Goal: Task Accomplishment & Management: Manage account settings

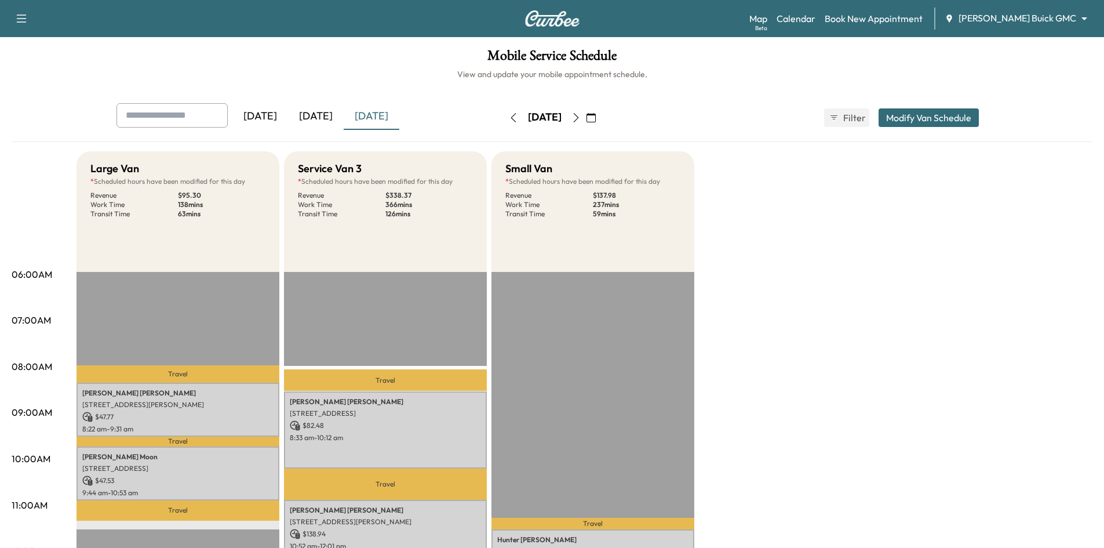
click at [318, 114] on div "[DATE]" at bounding box center [316, 116] width 56 height 27
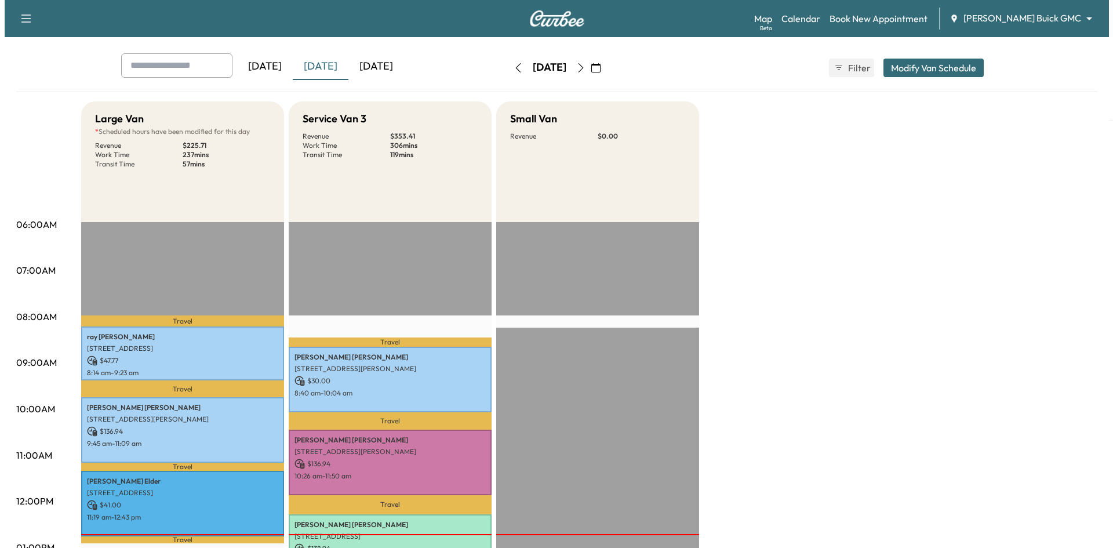
scroll to position [116, 0]
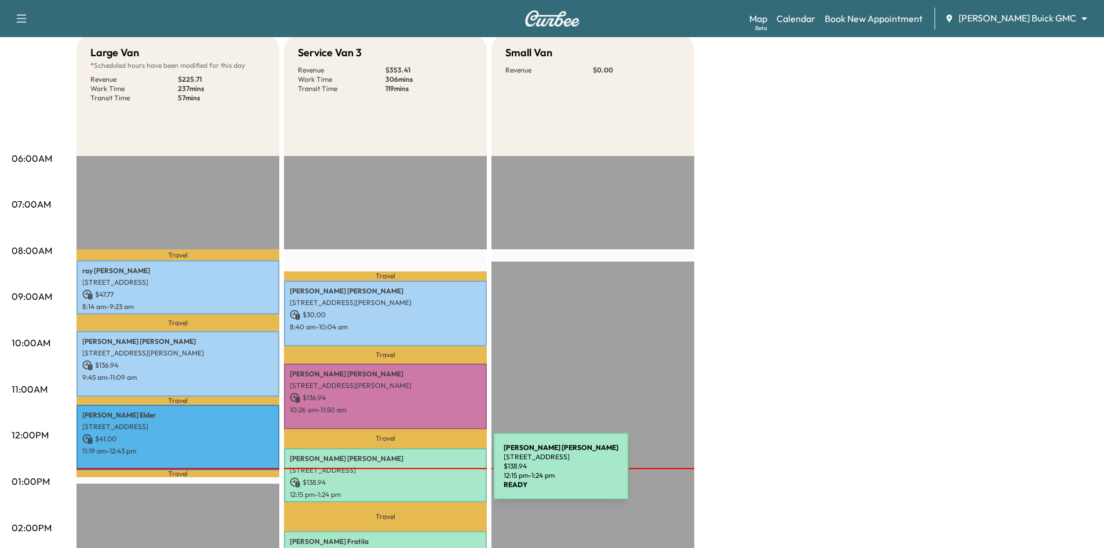
click at [406, 473] on div "Getahun Getahun 5307 E Mockingbird Ln unit 802, Dallas, TX 75206, USA $ 138.94 …" at bounding box center [385, 475] width 203 height 54
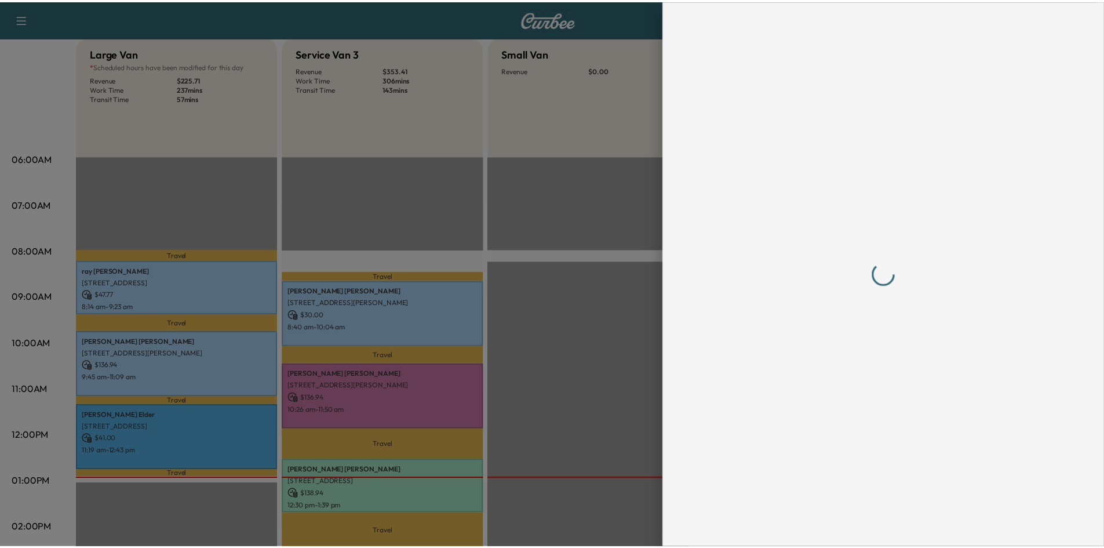
scroll to position [0, 0]
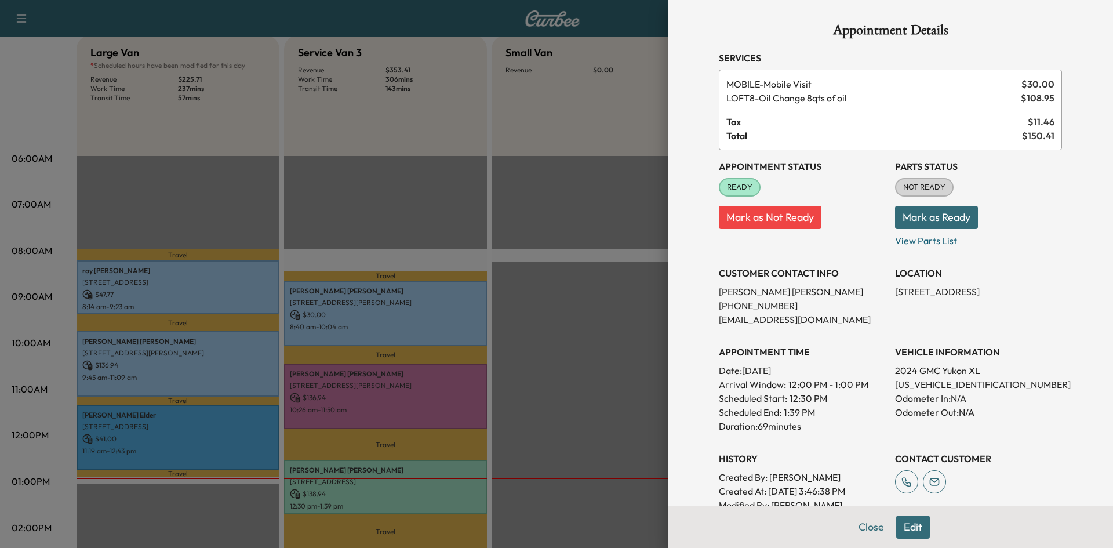
click at [416, 224] on div at bounding box center [556, 274] width 1113 height 548
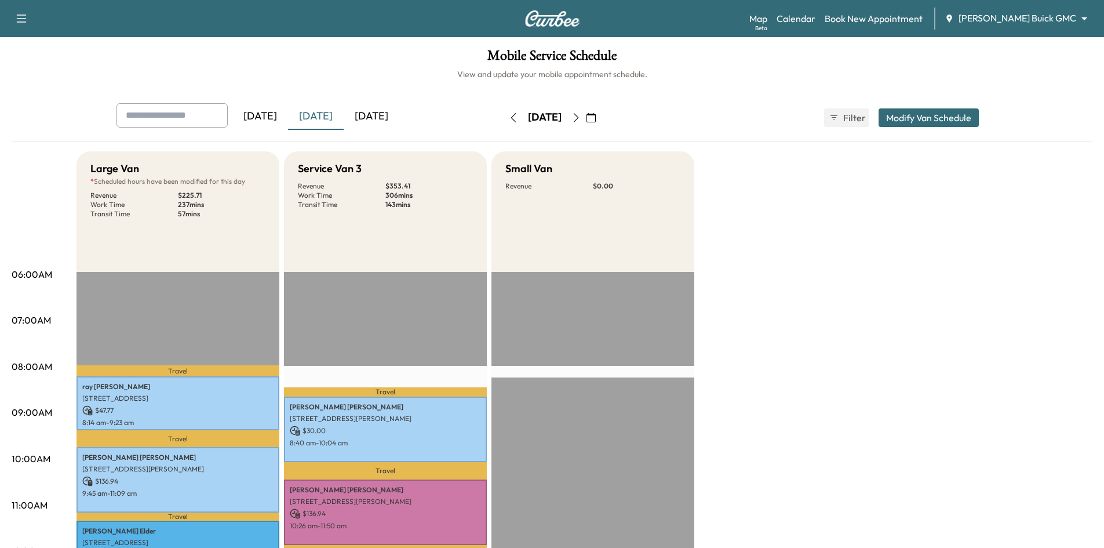
click at [392, 112] on div "[DATE]" at bounding box center [372, 116] width 56 height 27
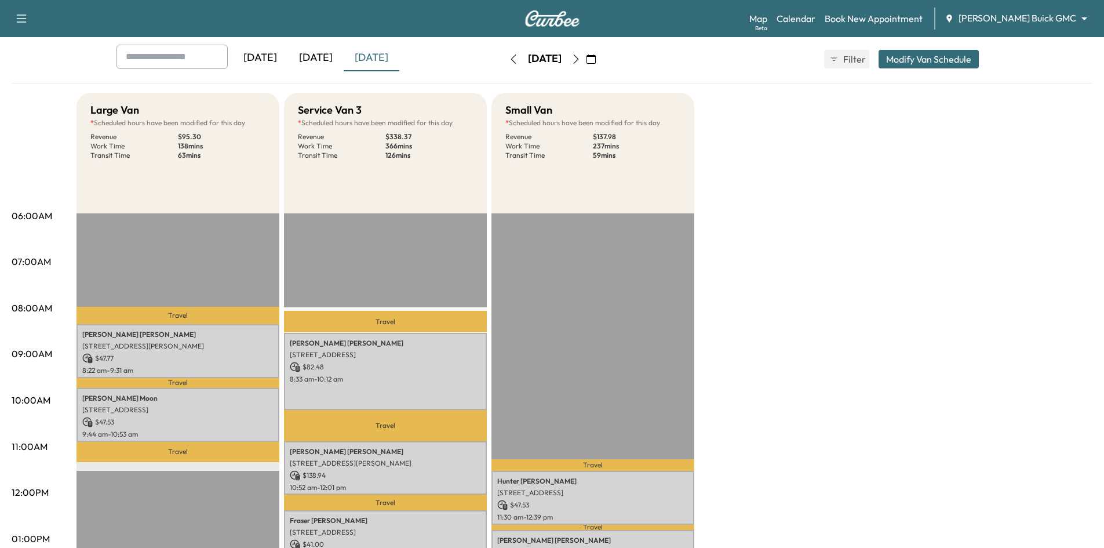
scroll to position [174, 0]
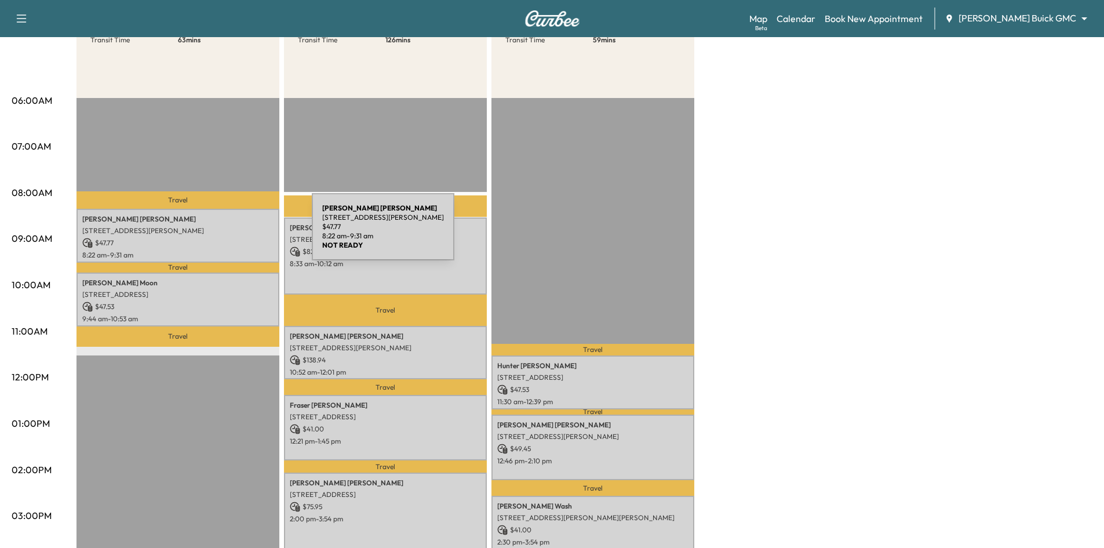
click at [227, 232] on p "431 Frances Way, Richardson, TX 75081, USA" at bounding box center [177, 230] width 191 height 9
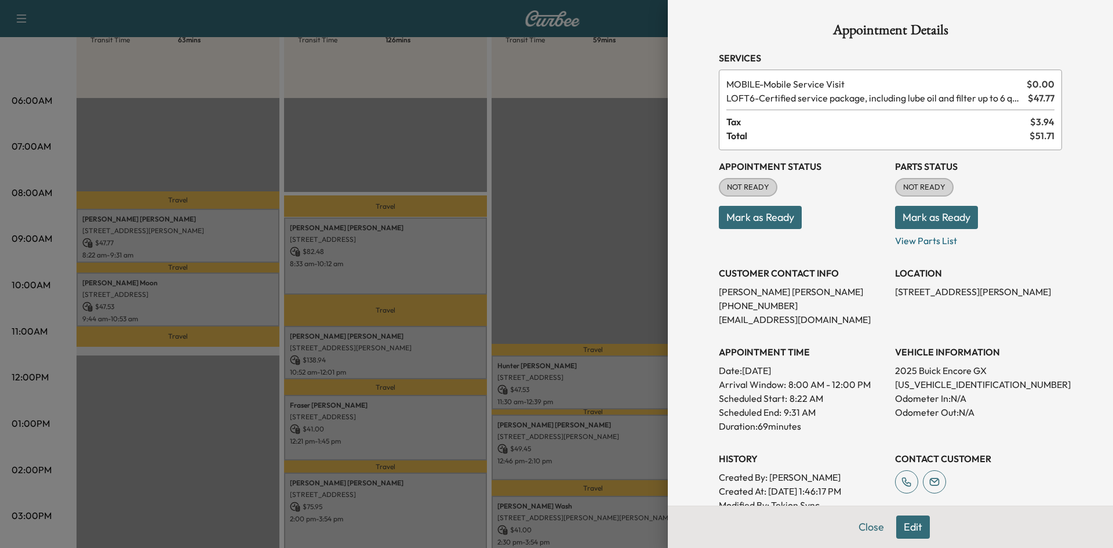
drag, startPoint x: 749, startPoint y: 216, endPoint x: 731, endPoint y: 217, distance: 18.0
click at [748, 217] on button "Mark as Ready" at bounding box center [760, 217] width 83 height 23
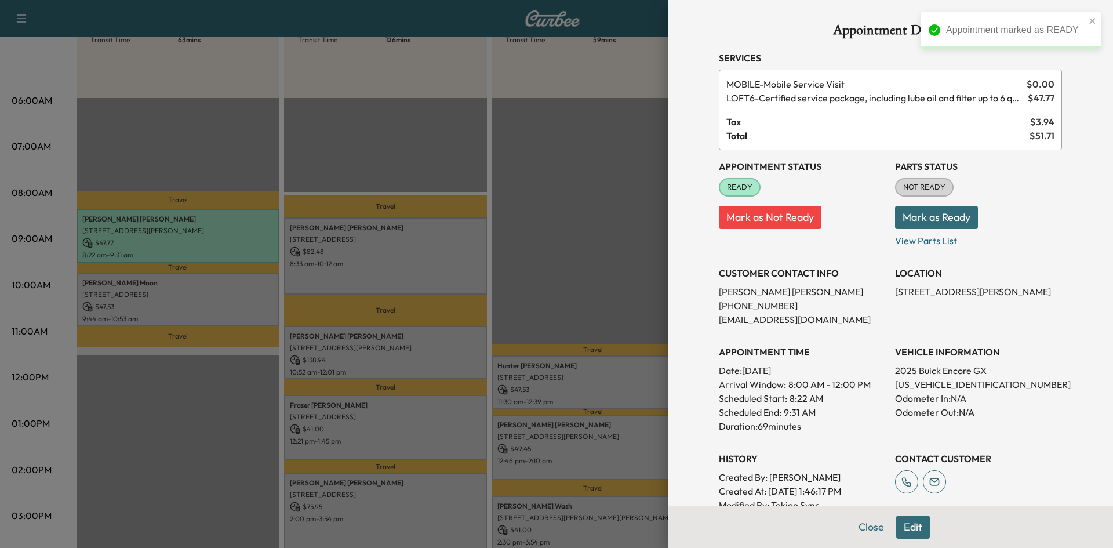
drag, startPoint x: 512, startPoint y: 158, endPoint x: 353, endPoint y: 226, distance: 172.7
click at [510, 161] on div at bounding box center [556, 274] width 1113 height 548
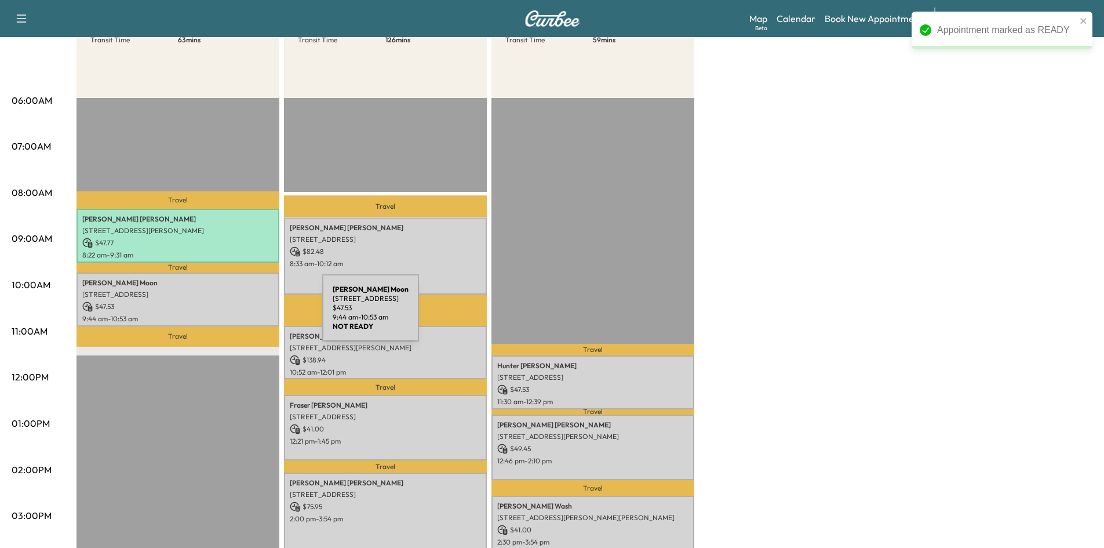
click at [235, 314] on p "9:44 am - 10:53 am" at bounding box center [177, 318] width 191 height 9
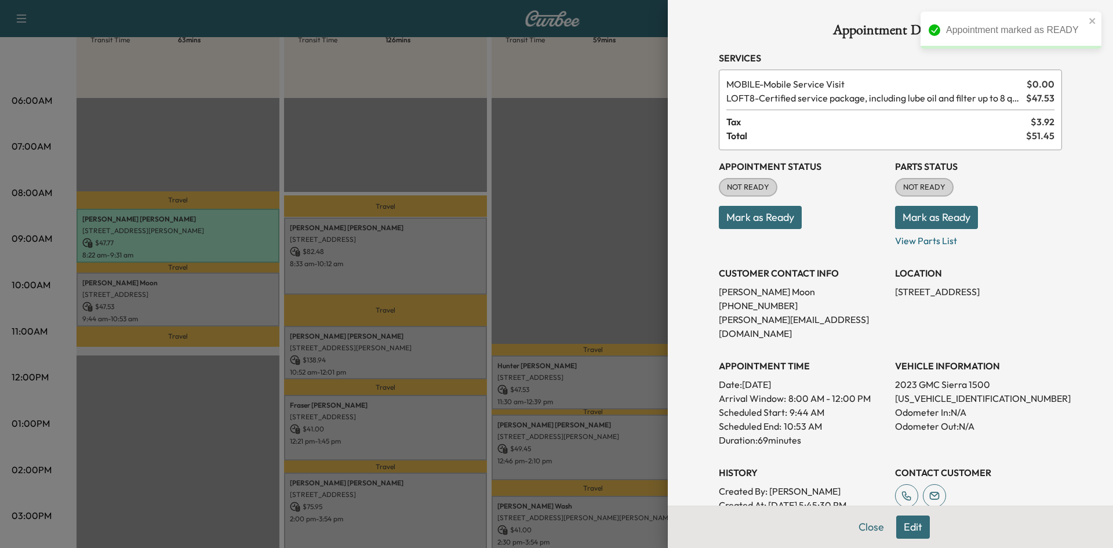
click at [743, 217] on button "Mark as Ready" at bounding box center [760, 217] width 83 height 23
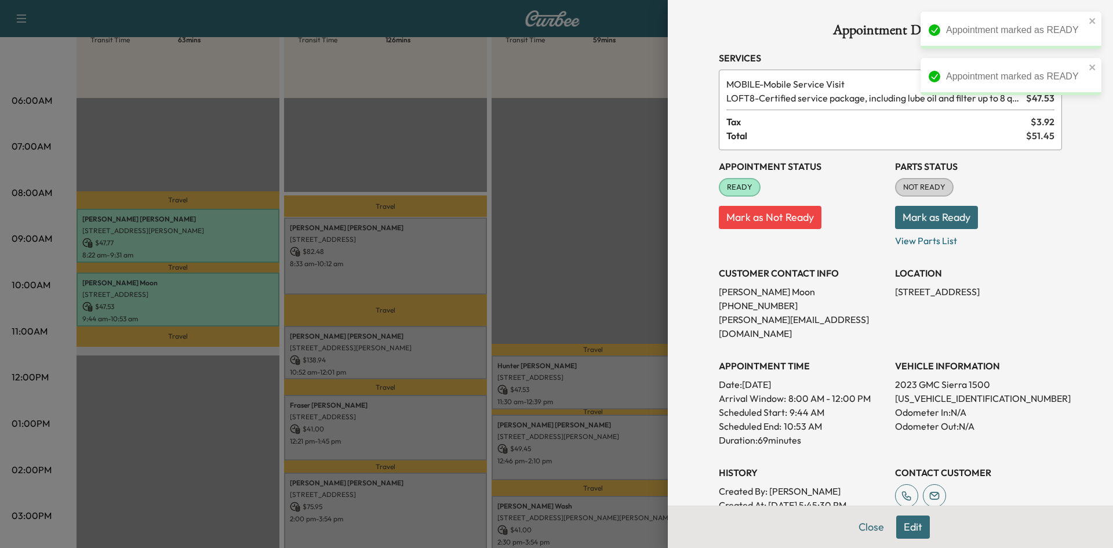
click at [399, 251] on div at bounding box center [556, 274] width 1113 height 548
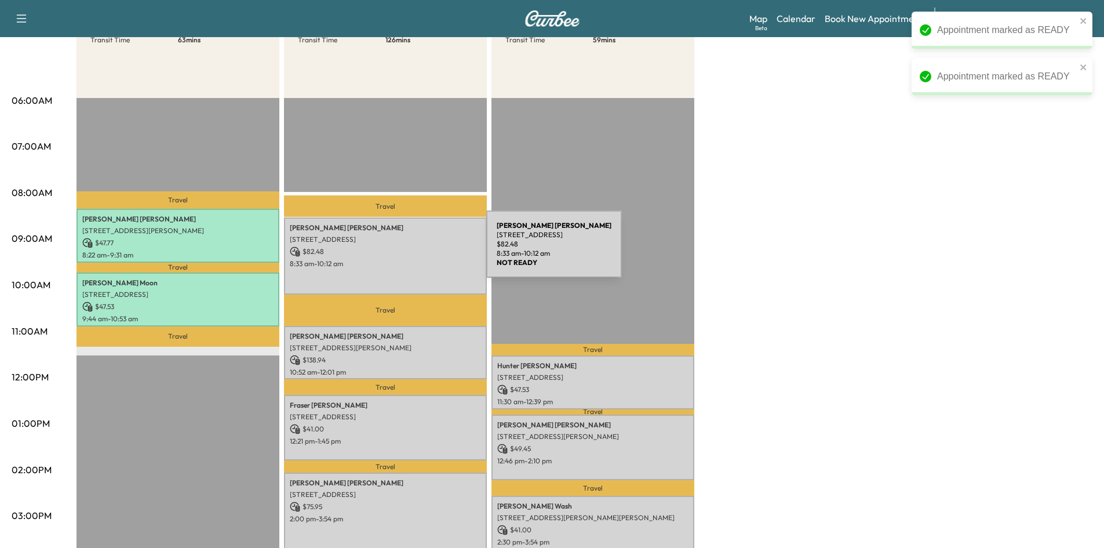
click at [399, 251] on p "$ 82.48" at bounding box center [385, 251] width 191 height 10
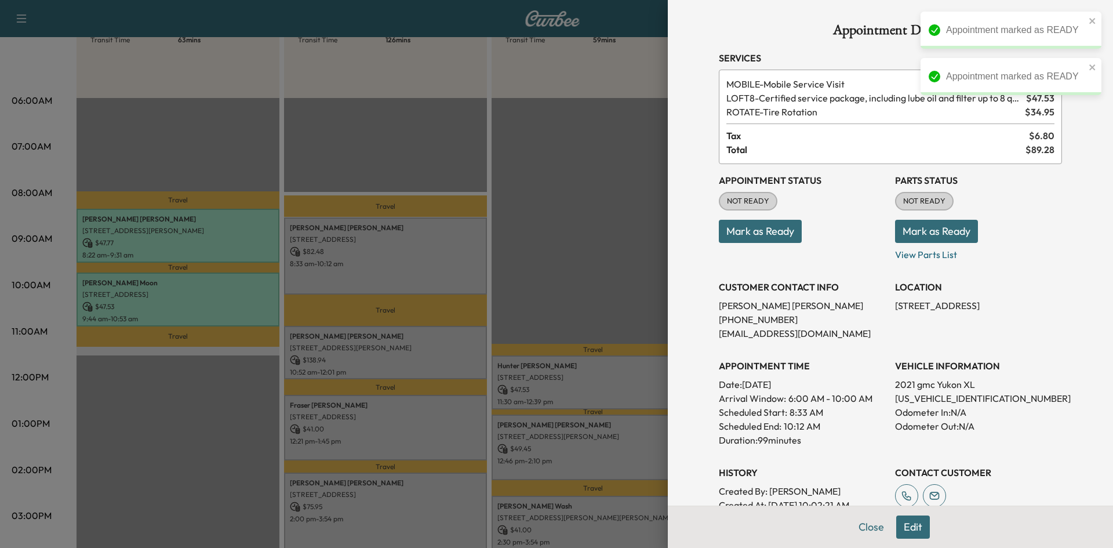
click at [773, 234] on button "Mark as Ready" at bounding box center [760, 231] width 83 height 23
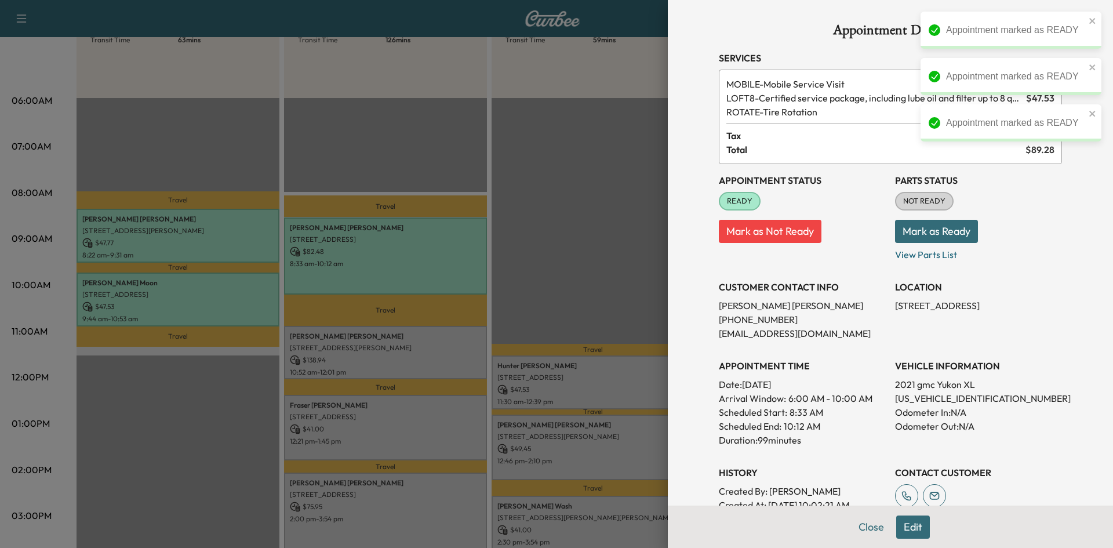
click at [409, 332] on div at bounding box center [556, 274] width 1113 height 548
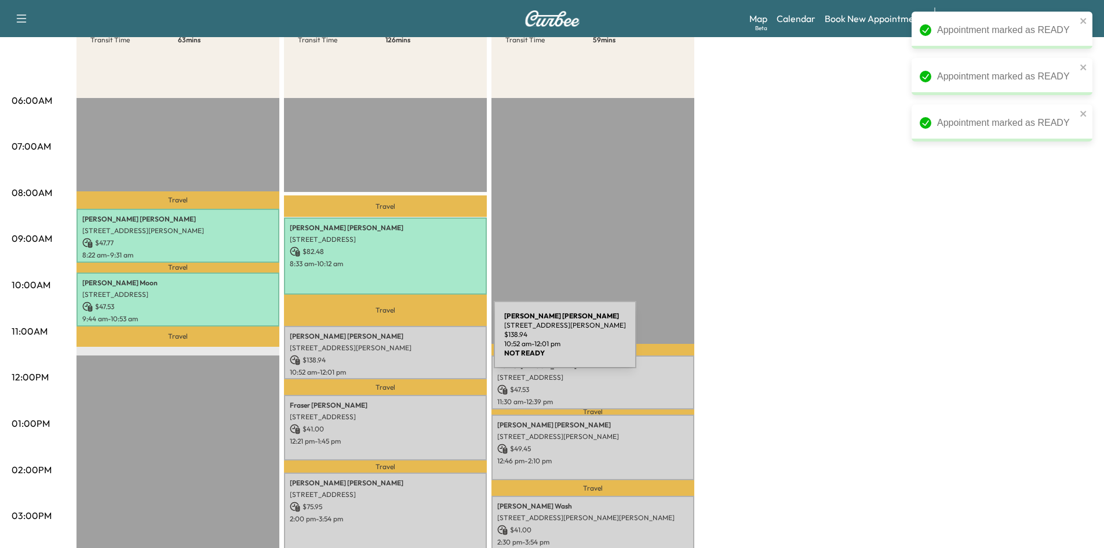
click at [409, 343] on p "2105 Hubbard Park Ln, Prosper, TX 75078, USA" at bounding box center [385, 347] width 191 height 9
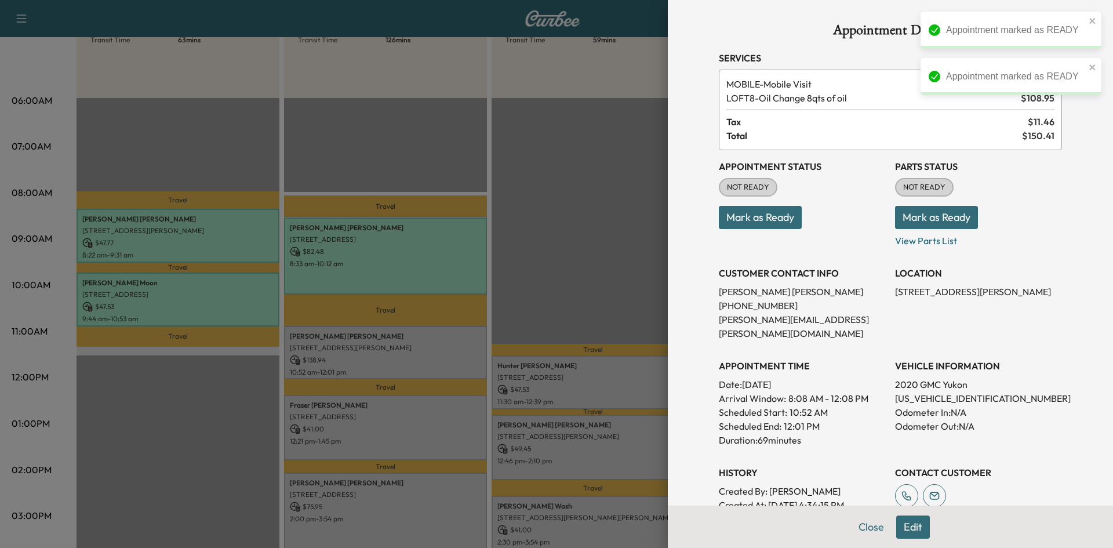
click at [755, 216] on button "Mark as Ready" at bounding box center [760, 217] width 83 height 23
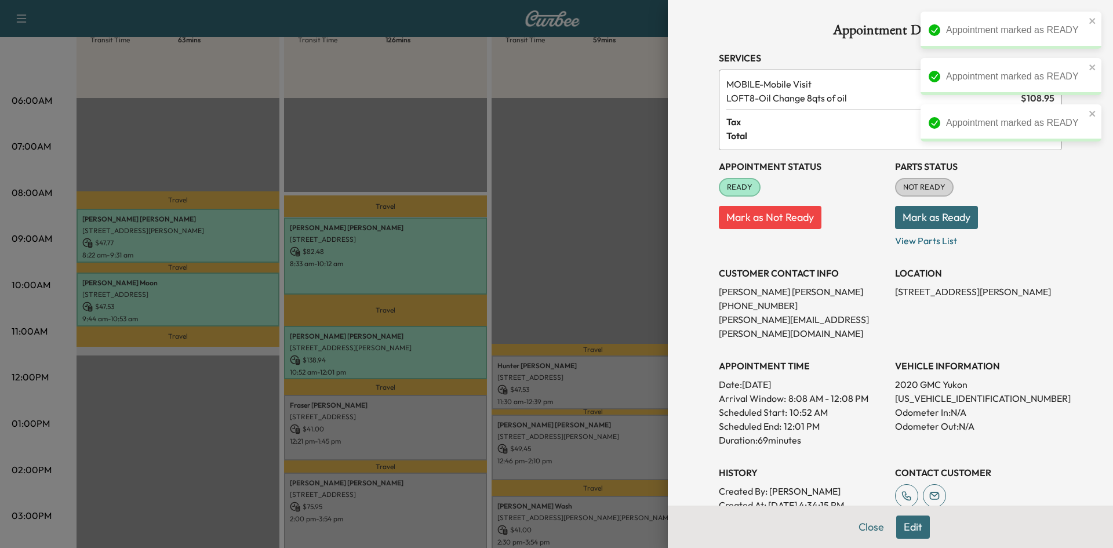
click at [445, 413] on div at bounding box center [556, 274] width 1113 height 548
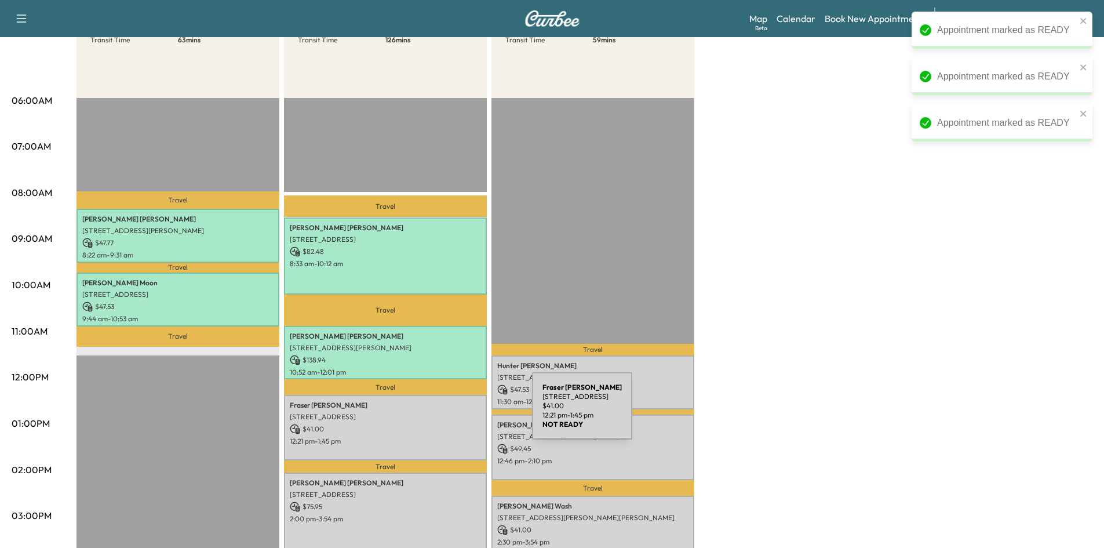
click at [445, 413] on p "815 Westerkirk Drive, Celina, TX 75009, United States of America" at bounding box center [385, 416] width 191 height 9
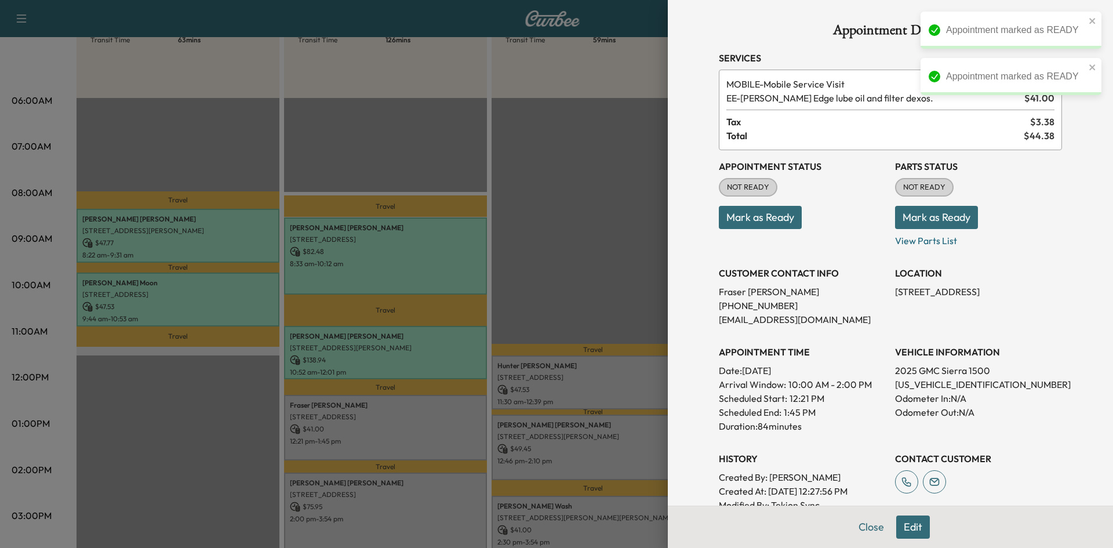
drag, startPoint x: 759, startPoint y: 212, endPoint x: 695, endPoint y: 243, distance: 71.0
click at [758, 212] on button "Mark as Ready" at bounding box center [760, 217] width 83 height 23
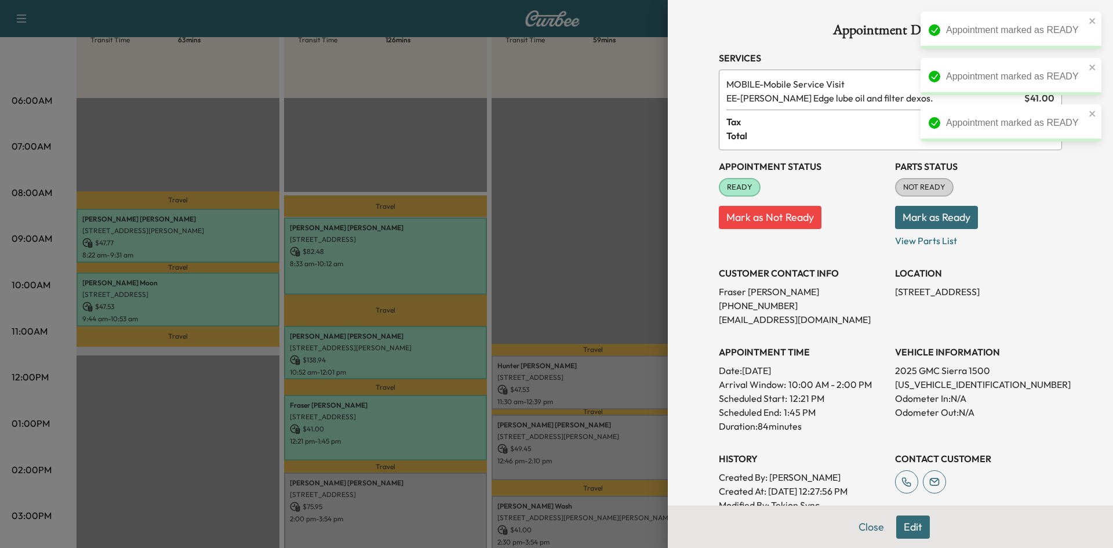
click at [440, 479] on div at bounding box center [556, 274] width 1113 height 548
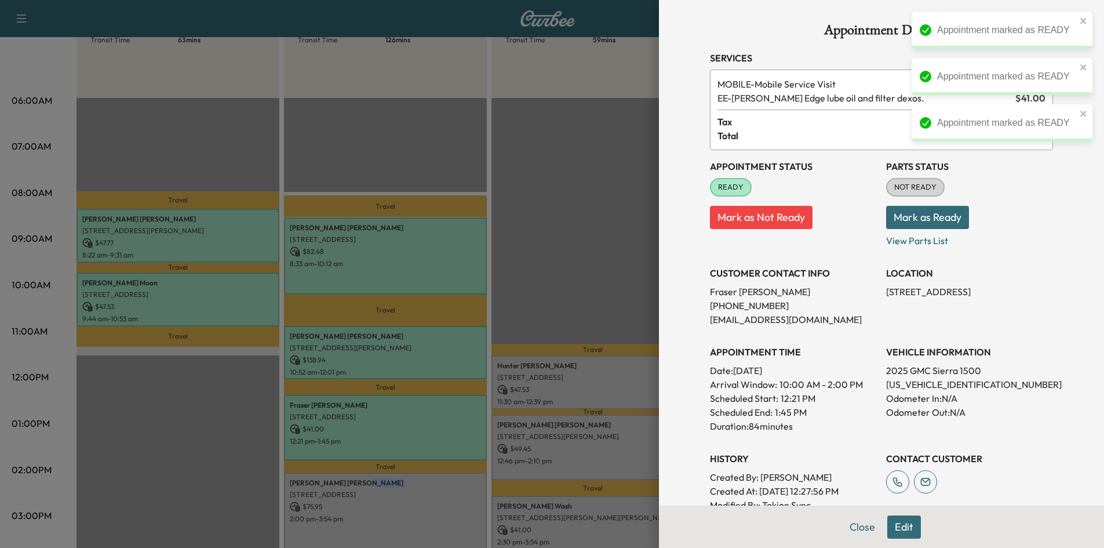
click at [444, 480] on p "karen Walker" at bounding box center [385, 482] width 191 height 9
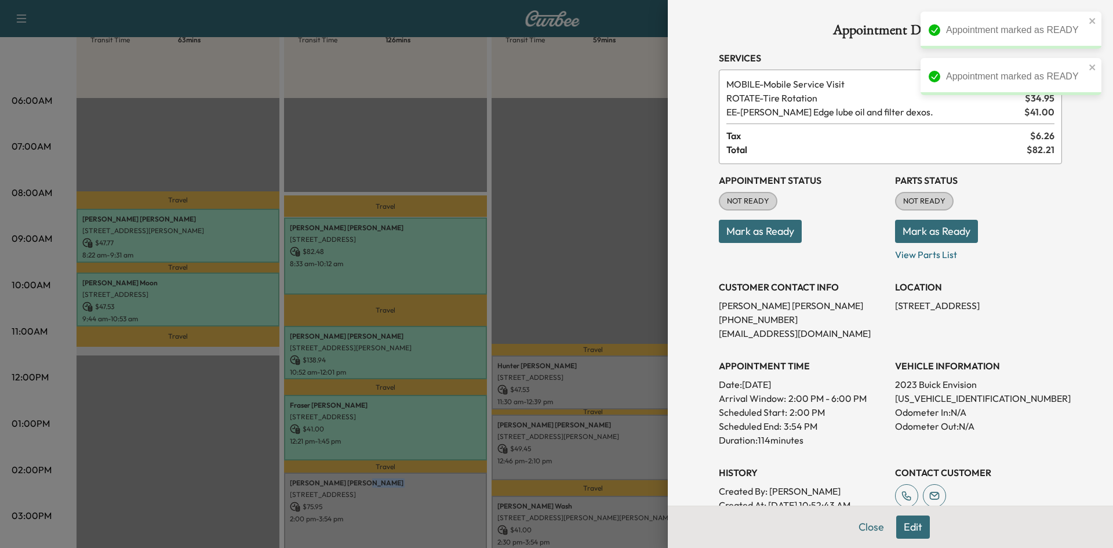
click at [739, 237] on button "Mark as Ready" at bounding box center [760, 231] width 83 height 23
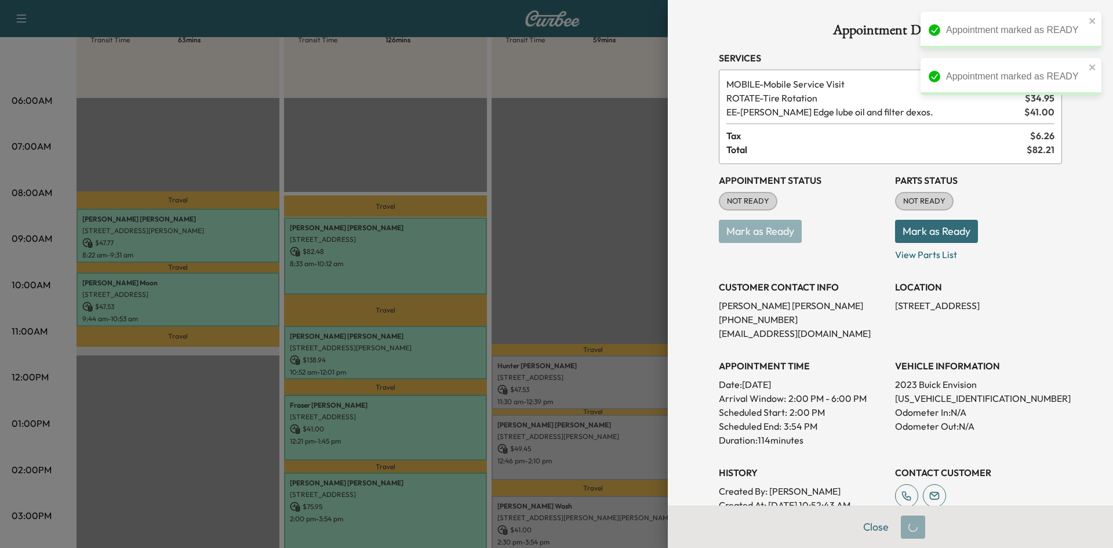
click at [586, 322] on div at bounding box center [556, 274] width 1113 height 548
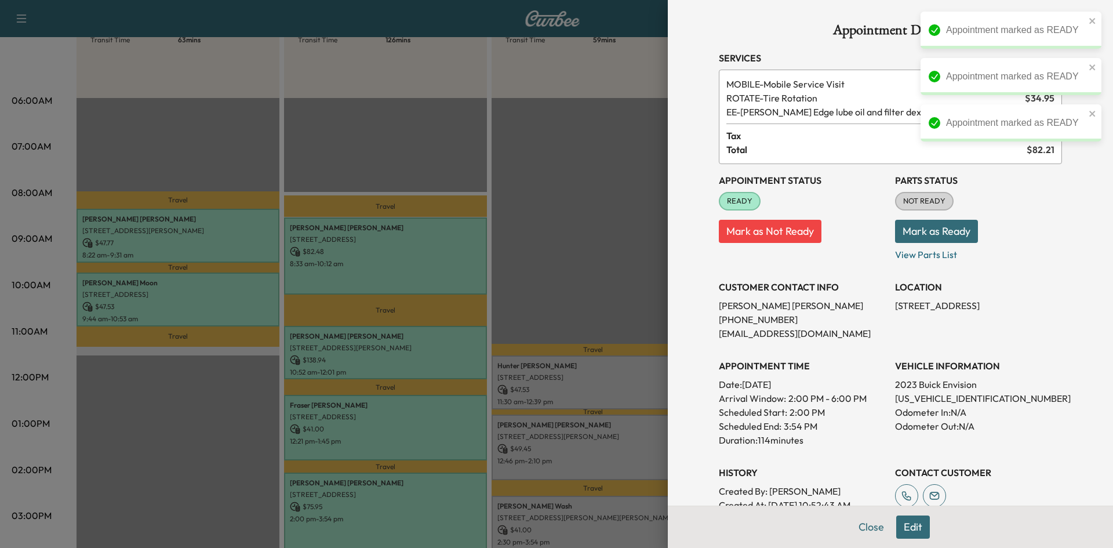
click at [590, 373] on div at bounding box center [556, 274] width 1113 height 548
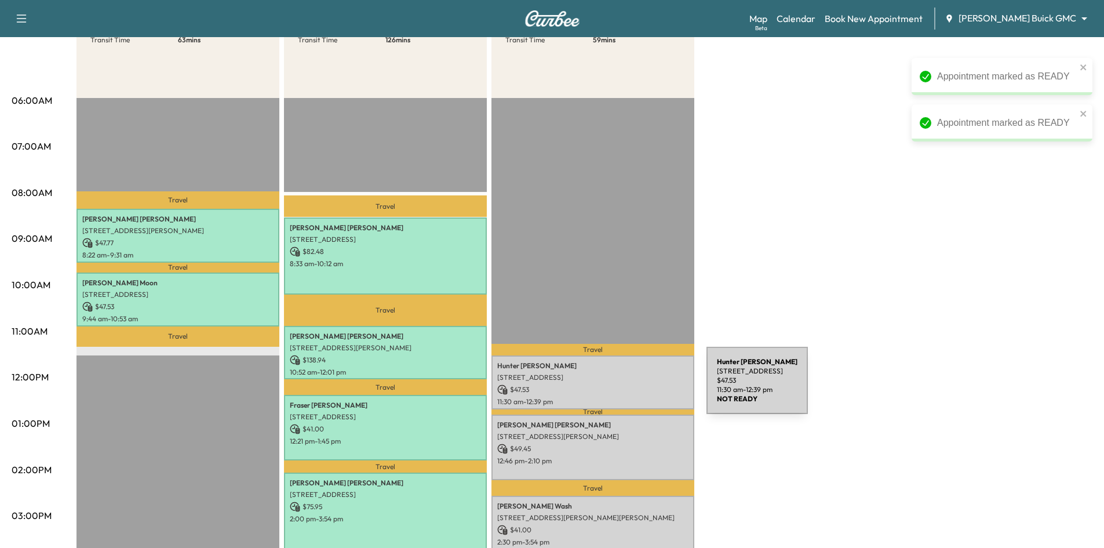
click at [620, 387] on p "$ 47.53" at bounding box center [592, 389] width 191 height 10
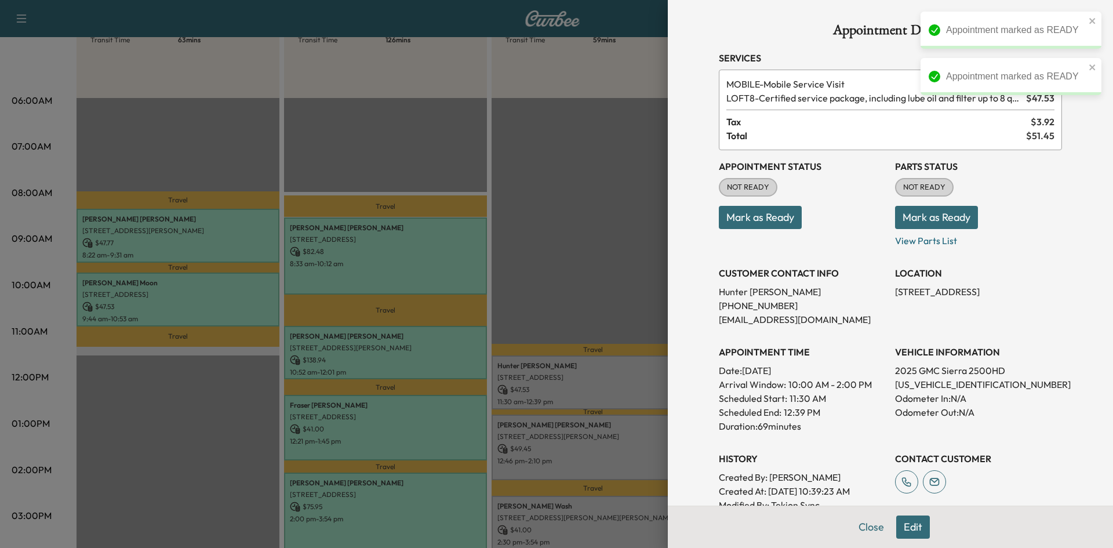
drag, startPoint x: 744, startPoint y: 220, endPoint x: 627, endPoint y: 296, distance: 139.1
click at [741, 220] on button "Mark as Ready" at bounding box center [760, 217] width 83 height 23
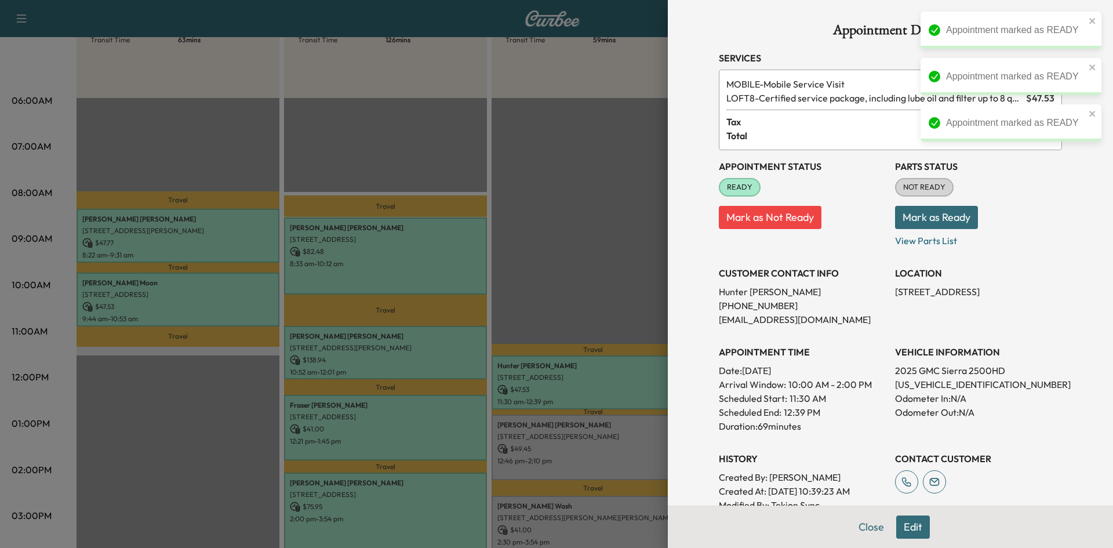
click at [571, 432] on div at bounding box center [556, 274] width 1113 height 548
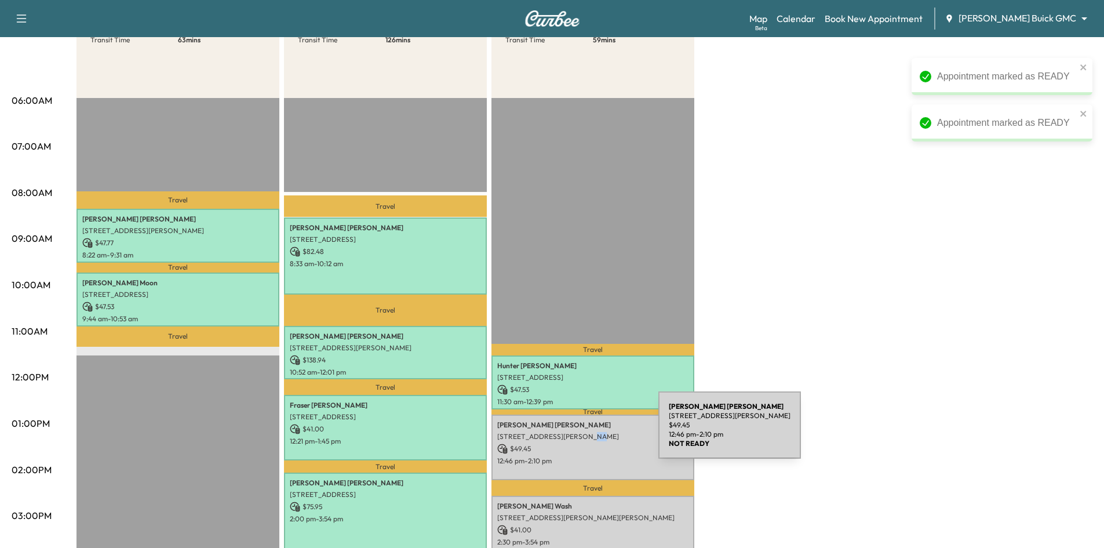
click at [572, 432] on p "2932 Reynolds Ln, Frisco, TX 75034, USA" at bounding box center [592, 436] width 191 height 9
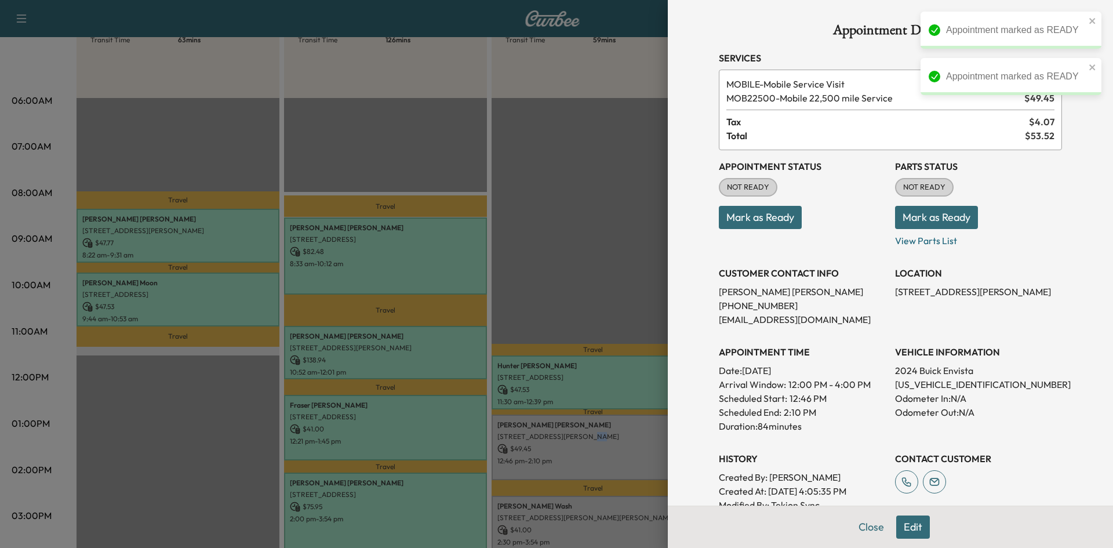
click at [737, 223] on button "Mark as Ready" at bounding box center [760, 217] width 83 height 23
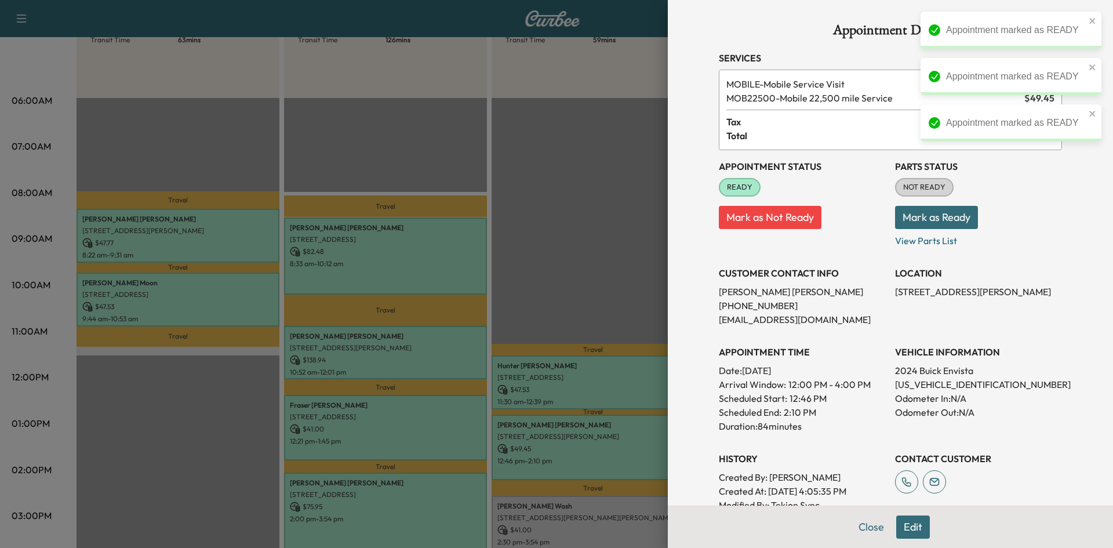
click at [585, 515] on div at bounding box center [556, 274] width 1113 height 548
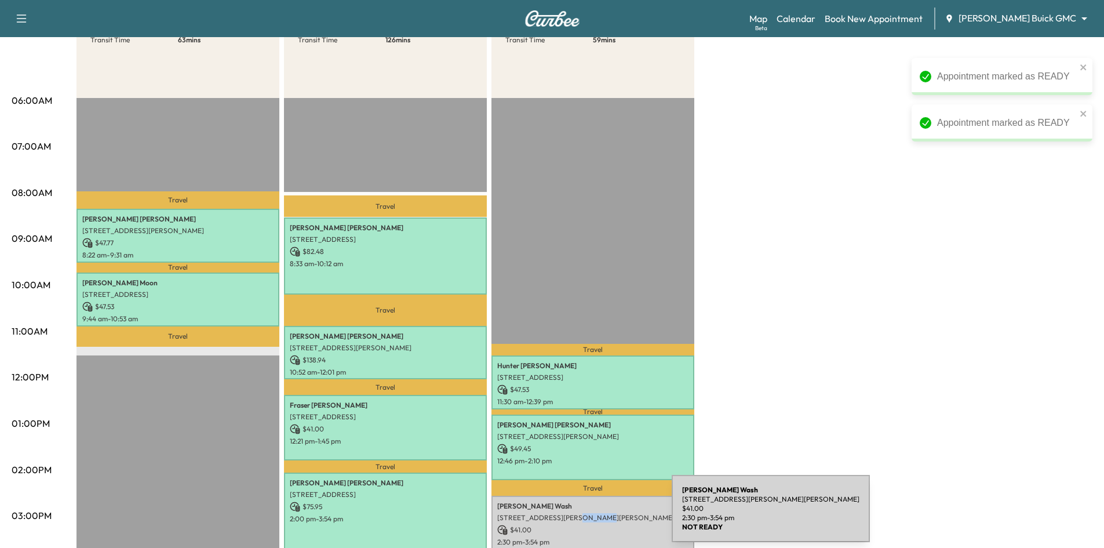
click at [585, 515] on p "8951 Collin McKinney Parkway, McKinney, TX 75070, US" at bounding box center [592, 517] width 191 height 9
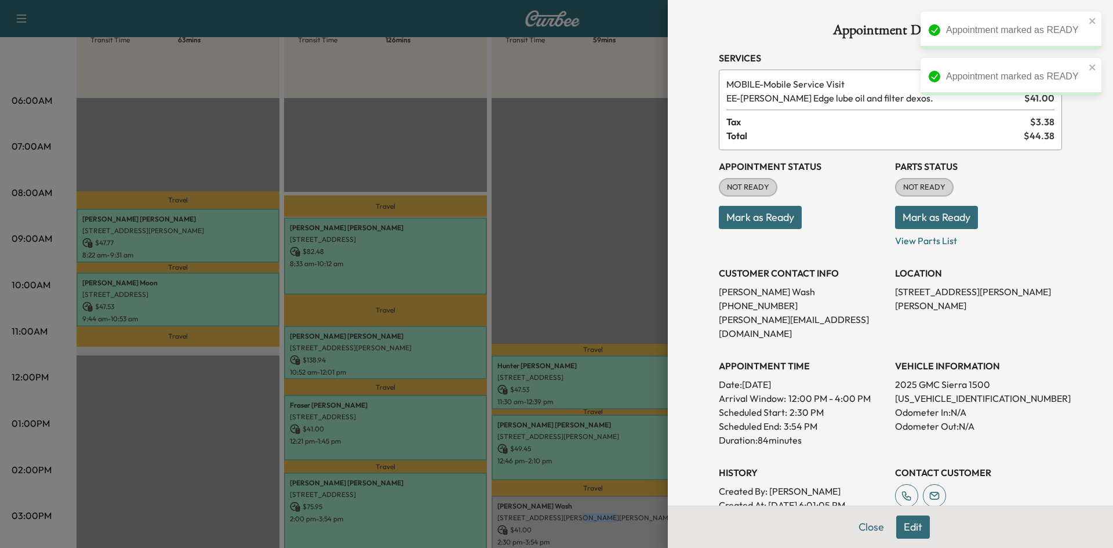
click at [753, 223] on button "Mark as Ready" at bounding box center [760, 217] width 83 height 23
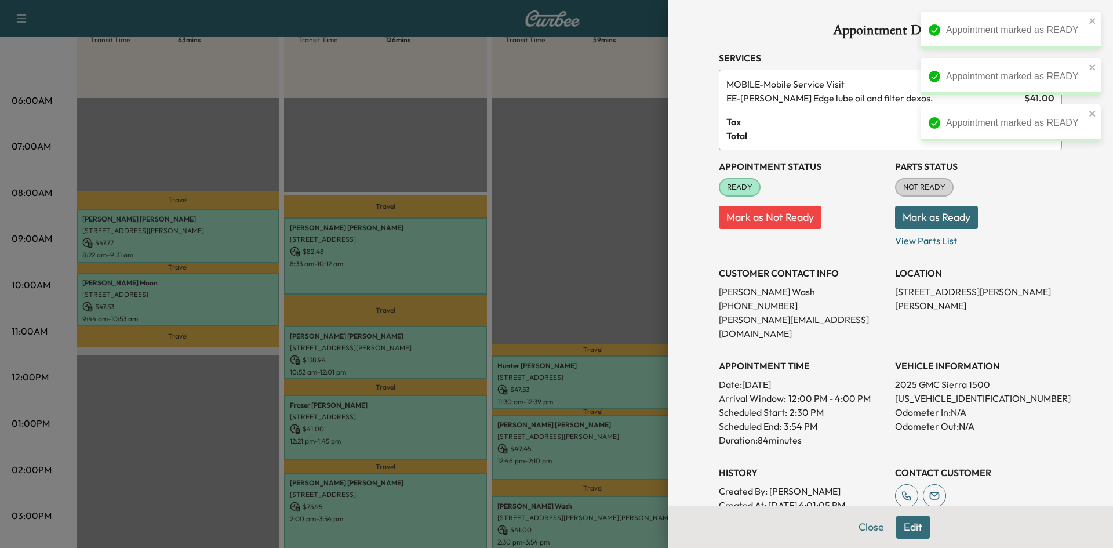
click at [580, 301] on div at bounding box center [556, 274] width 1113 height 548
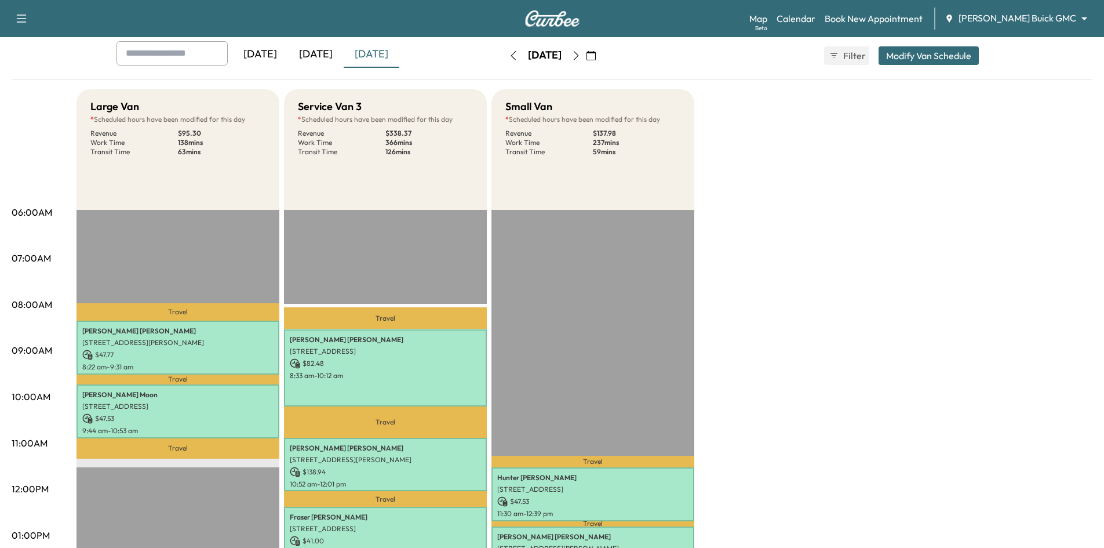
scroll to position [0, 0]
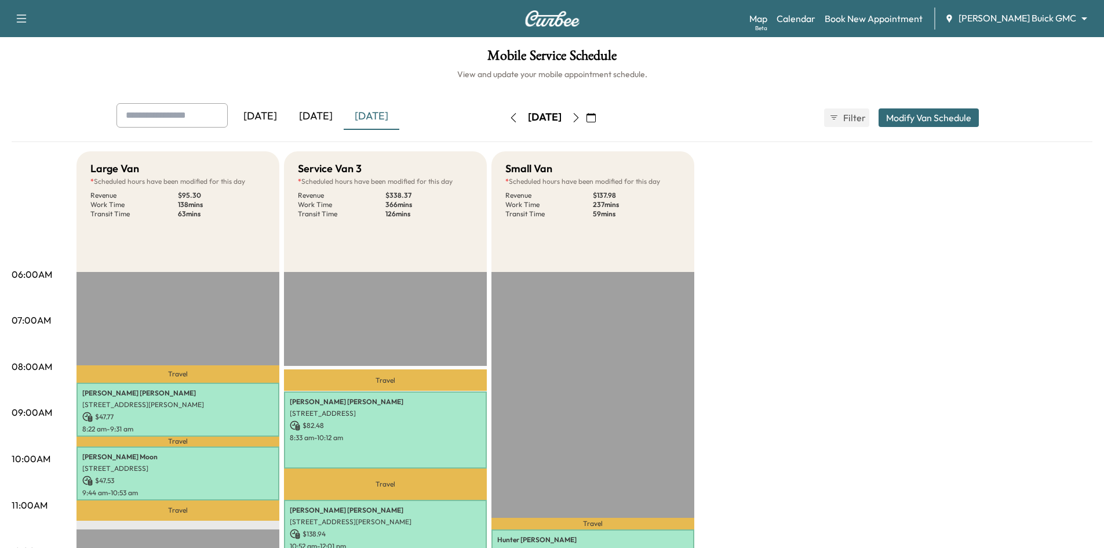
click at [325, 114] on div "[DATE]" at bounding box center [316, 116] width 56 height 27
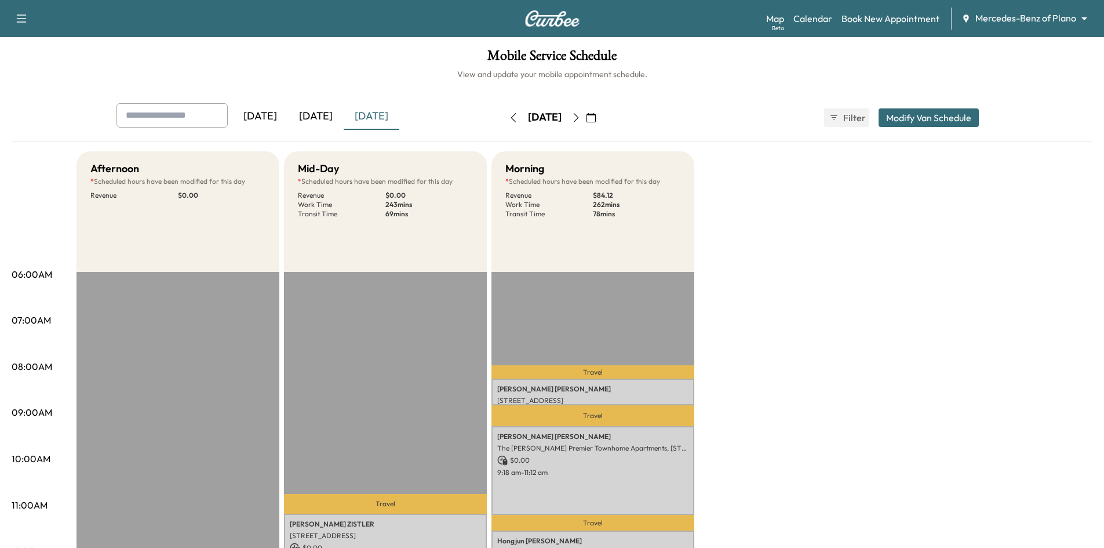
drag, startPoint x: 319, startPoint y: 114, endPoint x: 328, endPoint y: 14, distance: 100.7
click at [321, 108] on div "[DATE]" at bounding box center [316, 116] width 56 height 27
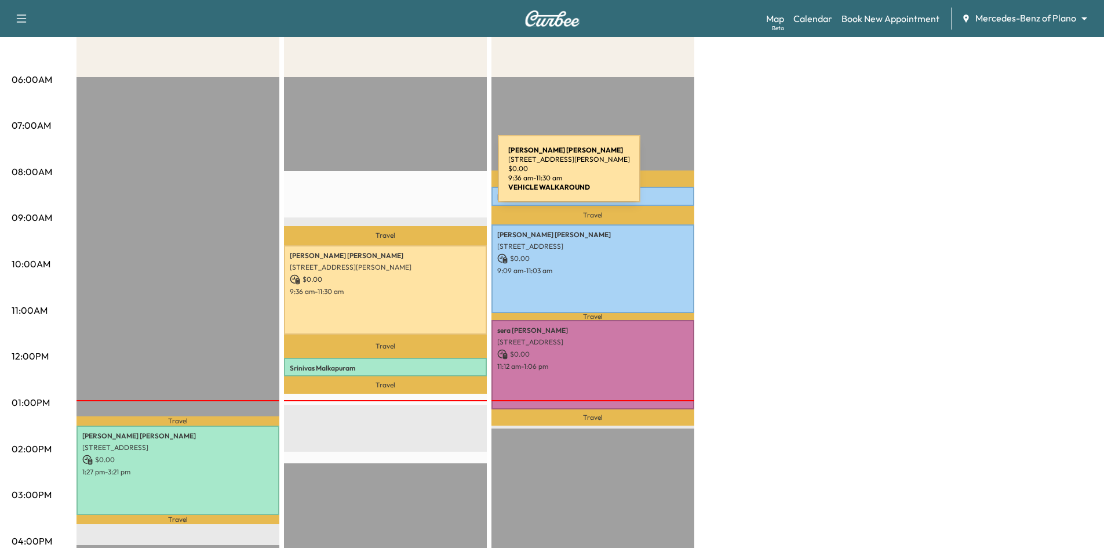
scroll to position [58, 0]
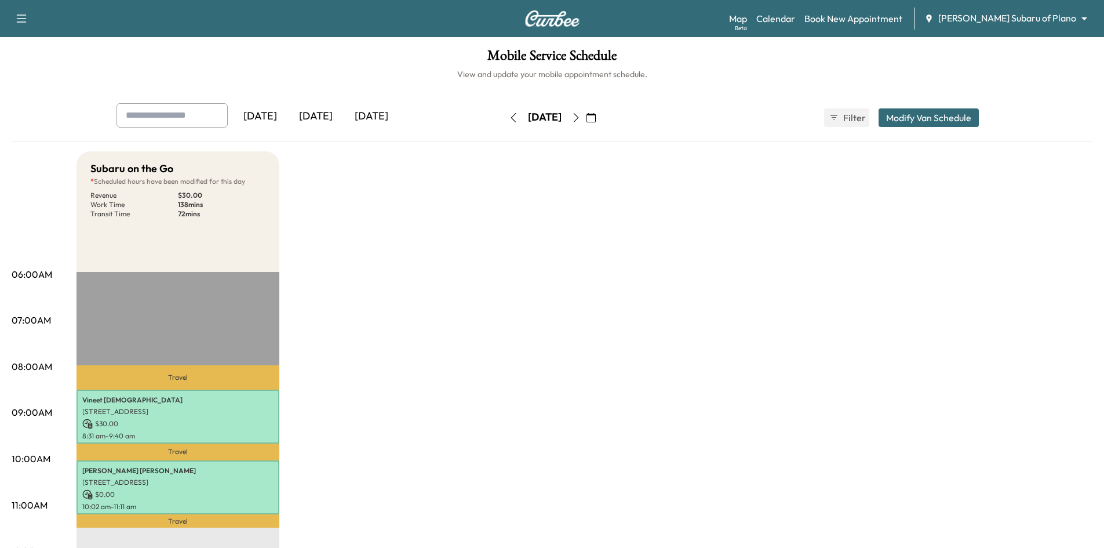
click at [315, 117] on div "[DATE]" at bounding box center [316, 116] width 56 height 27
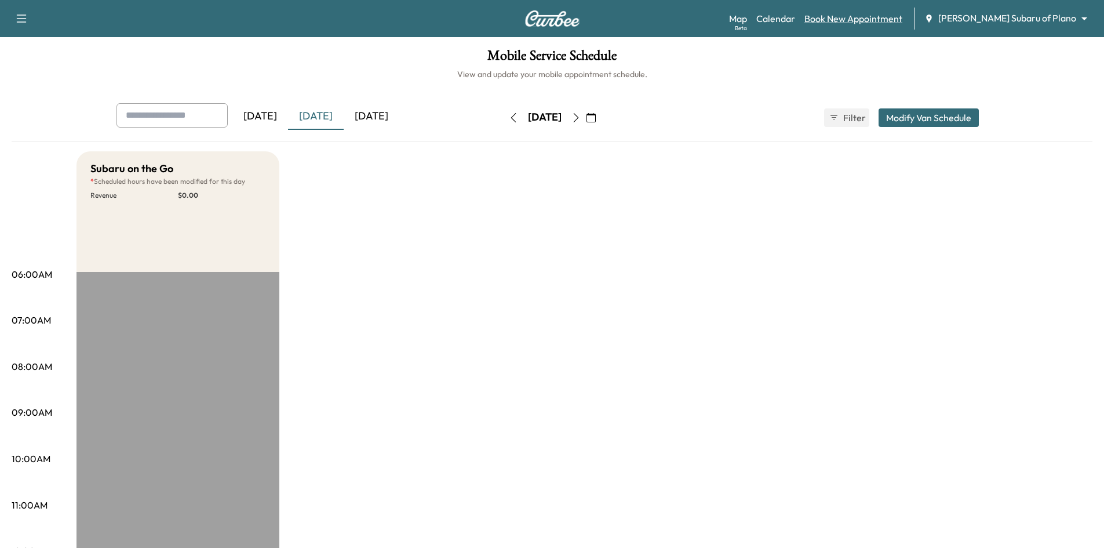
click at [856, 18] on link "Book New Appointment" at bounding box center [854, 19] width 98 height 14
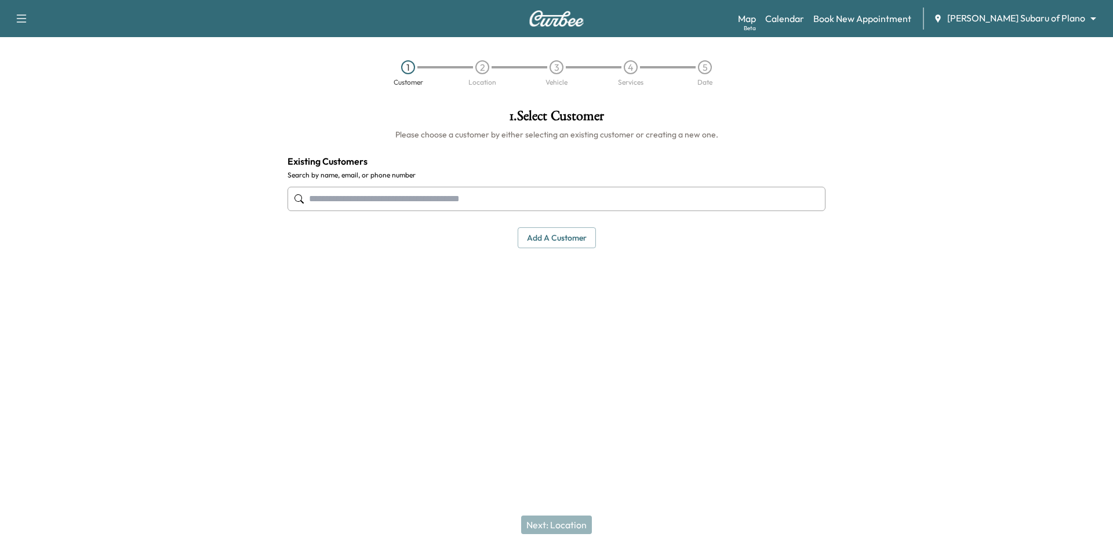
click at [594, 198] on input "text" at bounding box center [557, 199] width 538 height 24
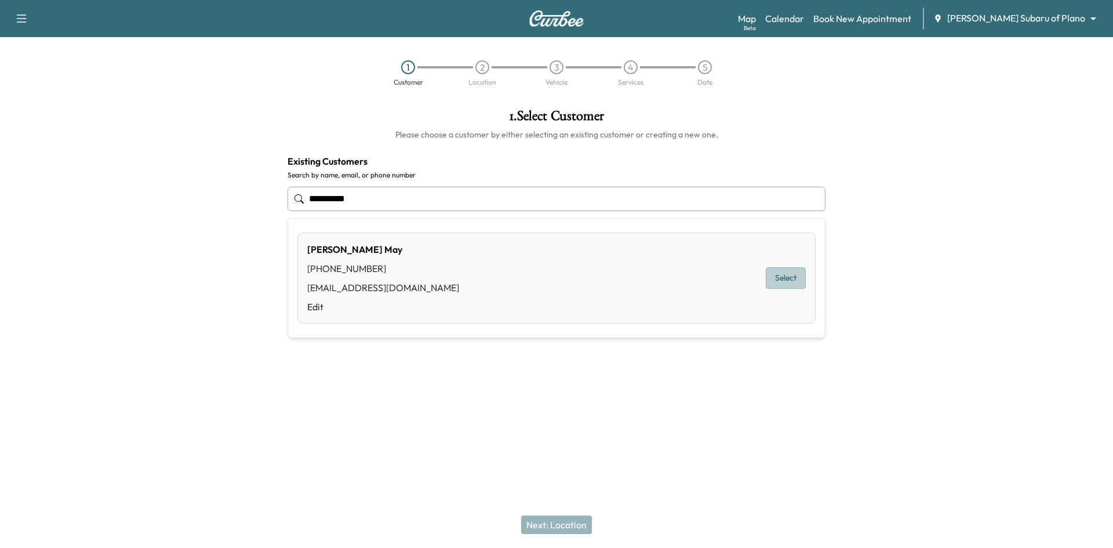
click at [780, 284] on button "Select" at bounding box center [786, 277] width 40 height 21
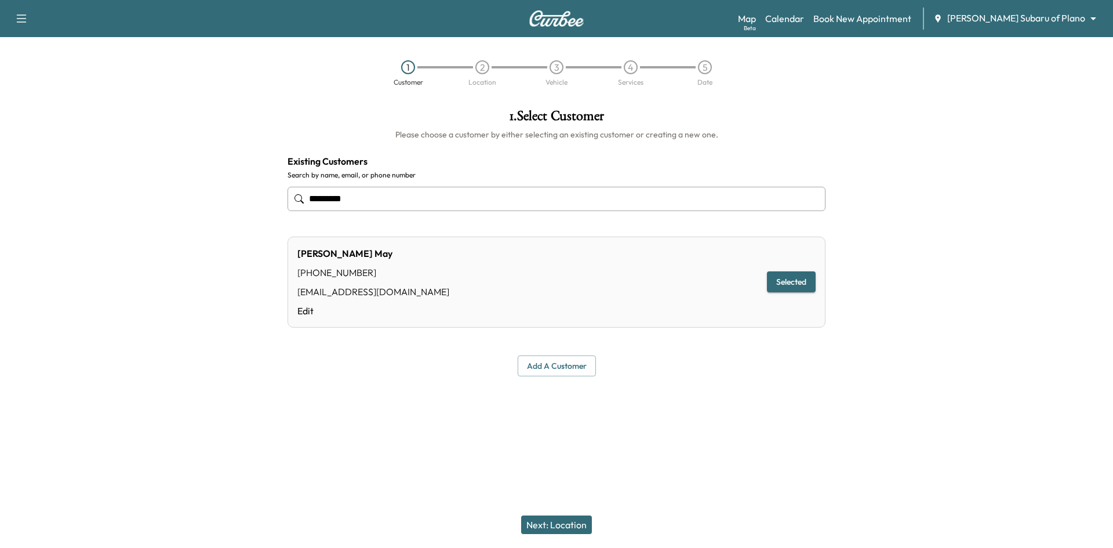
type input "*********"
click at [536, 522] on button "Next: Location" at bounding box center [556, 524] width 71 height 19
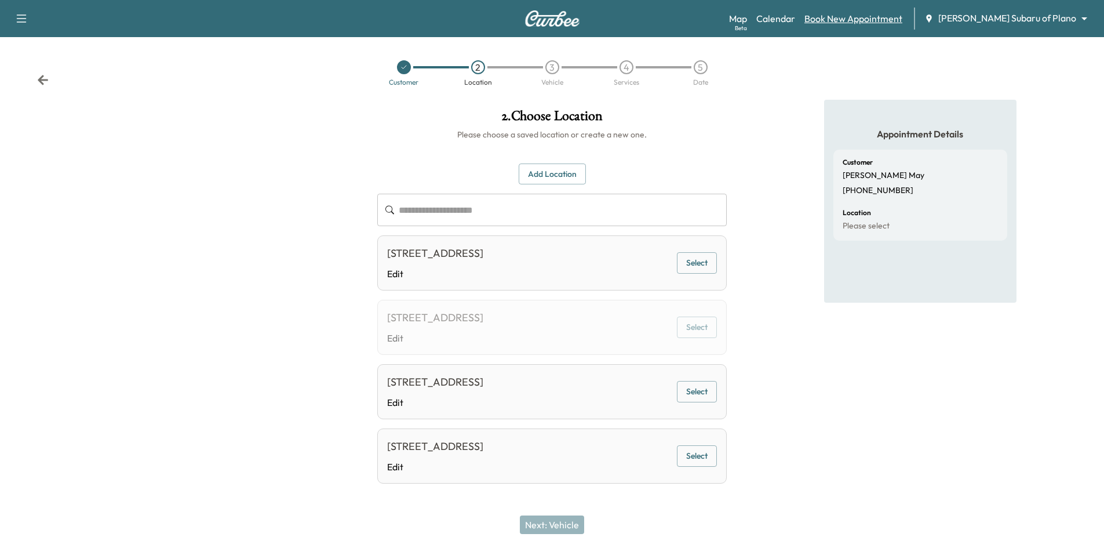
click at [863, 20] on link "Book New Appointment" at bounding box center [854, 19] width 98 height 14
click at [795, 20] on link "Calendar" at bounding box center [776, 19] width 39 height 14
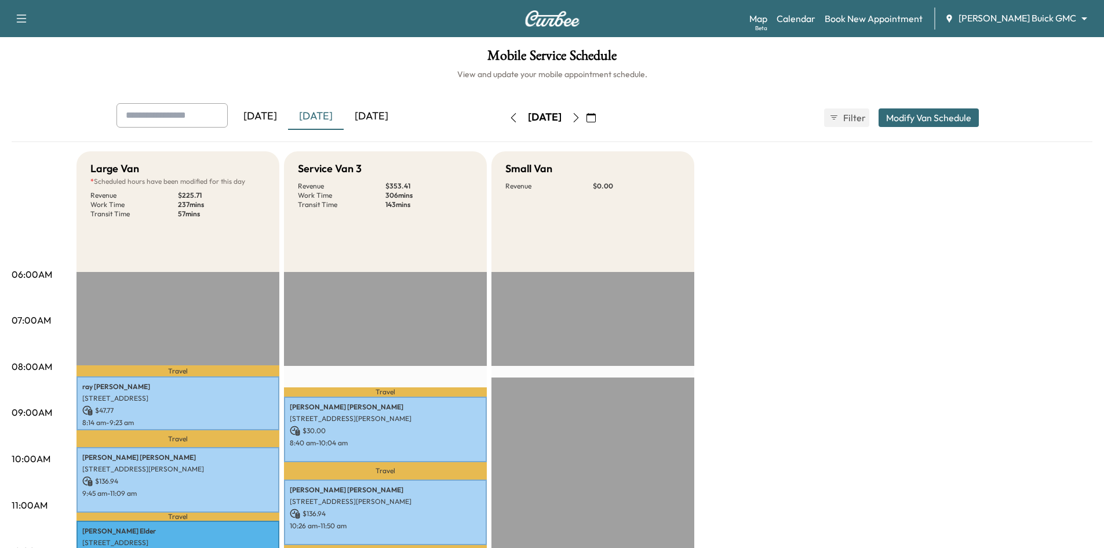
click at [586, 119] on button "button" at bounding box center [576, 117] width 20 height 19
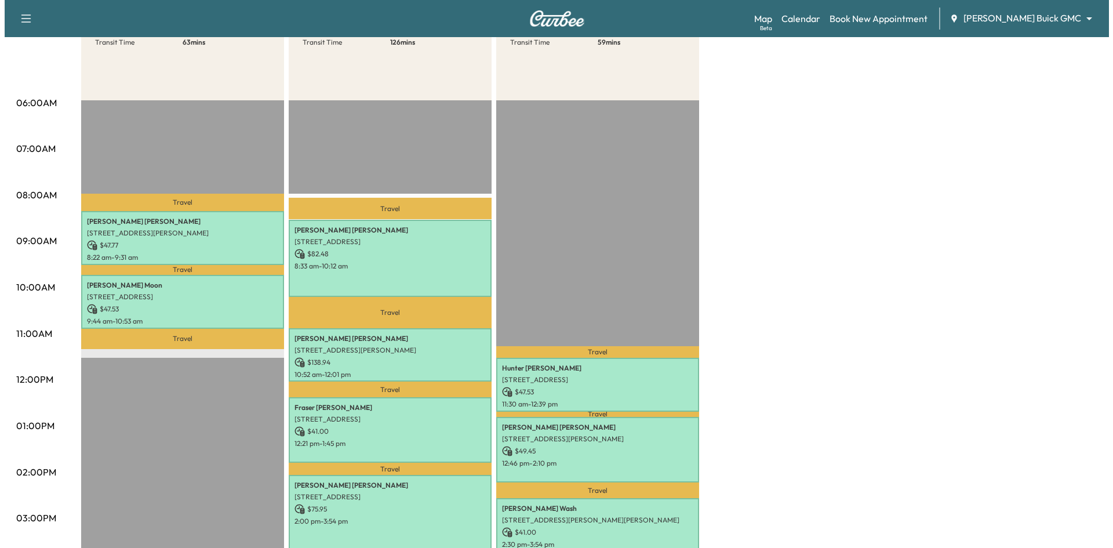
scroll to position [174, 0]
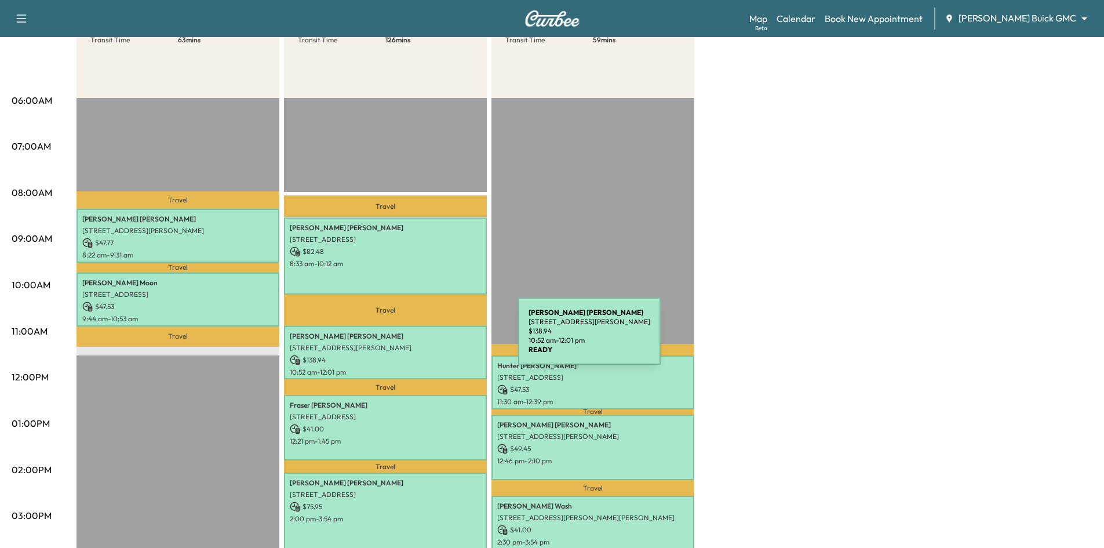
click at [431, 338] on div "Jon Davis 2105 Hubbard Park Ln, Prosper, TX 75078, USA $ 138.94 10:52 am - 12:0…" at bounding box center [385, 353] width 203 height 54
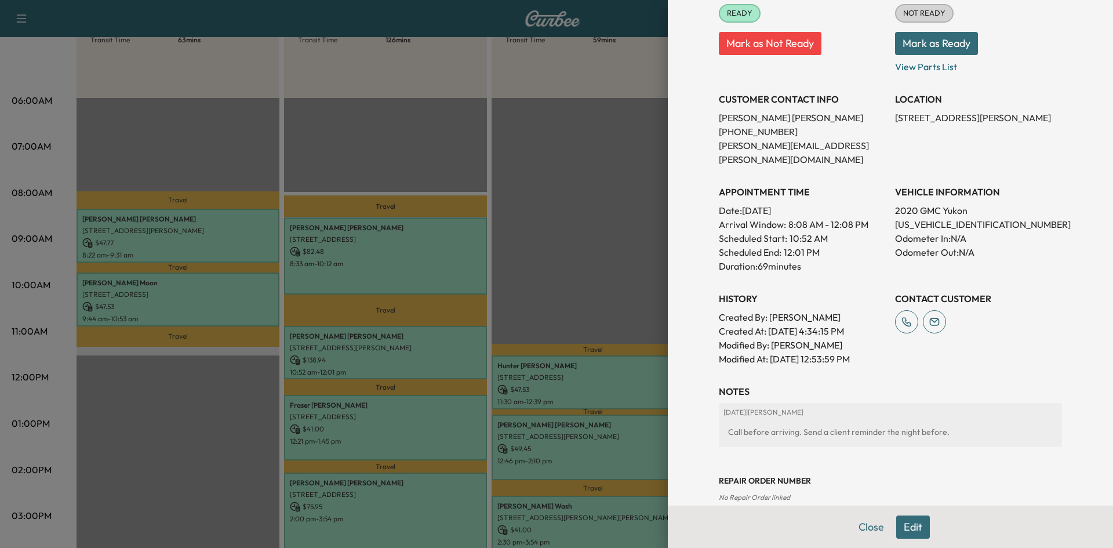
click at [896, 528] on button "Edit" at bounding box center [913, 526] width 34 height 23
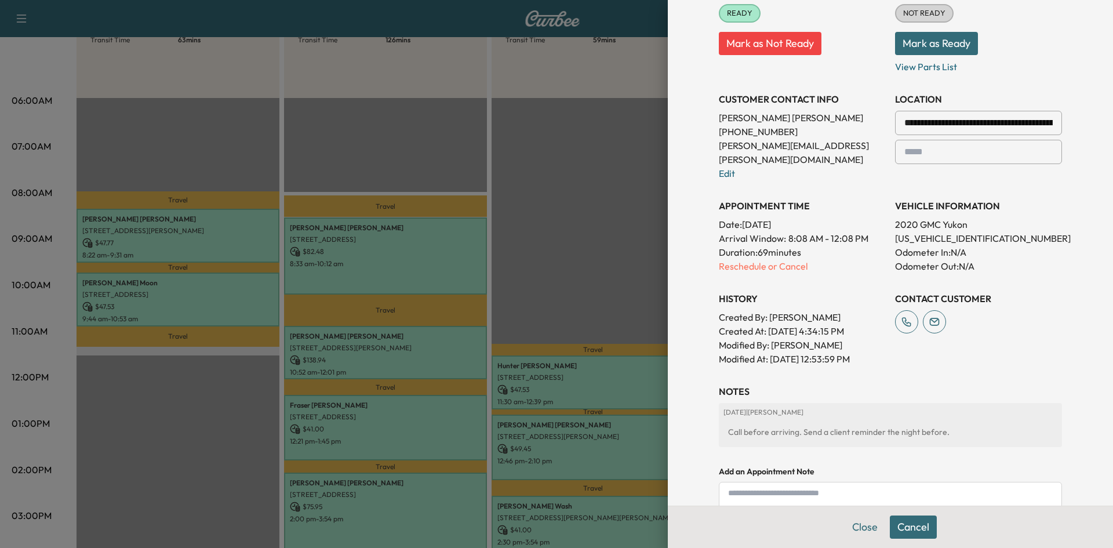
click at [864, 484] on textarea at bounding box center [890, 499] width 343 height 34
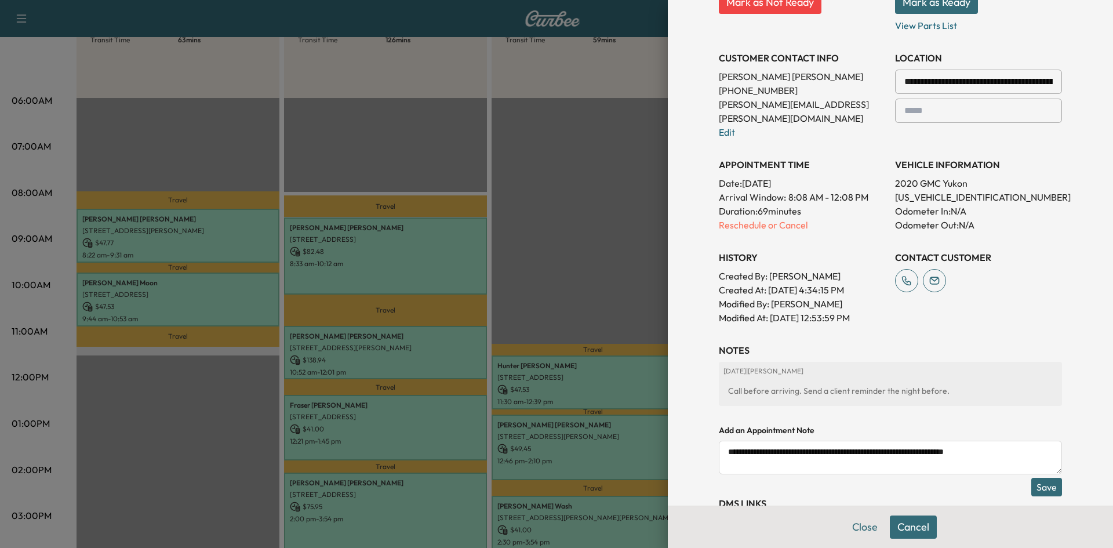
scroll to position [274, 0]
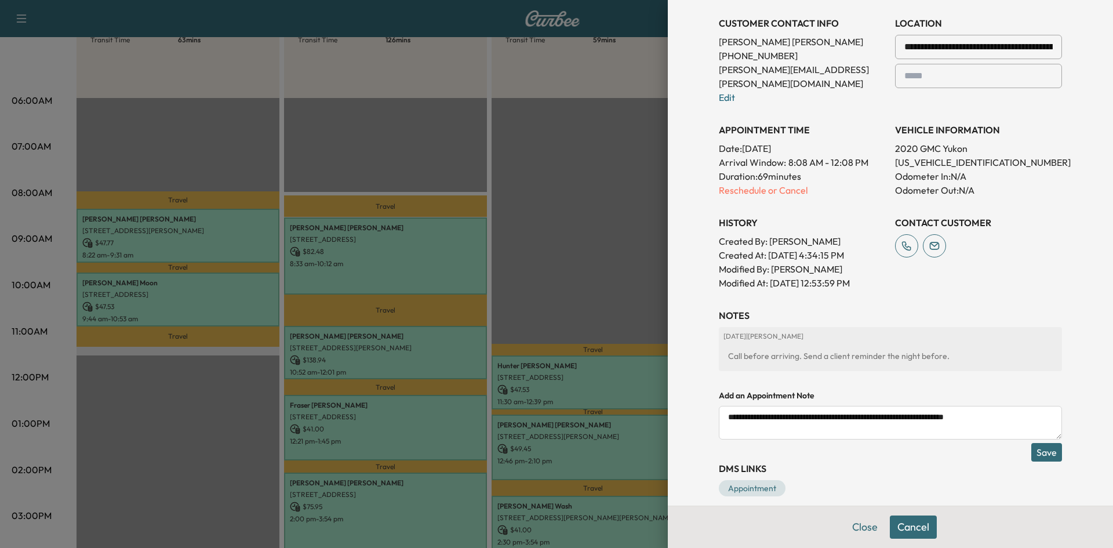
type textarea "**********"
click at [1048, 443] on button "Save" at bounding box center [1046, 452] width 31 height 19
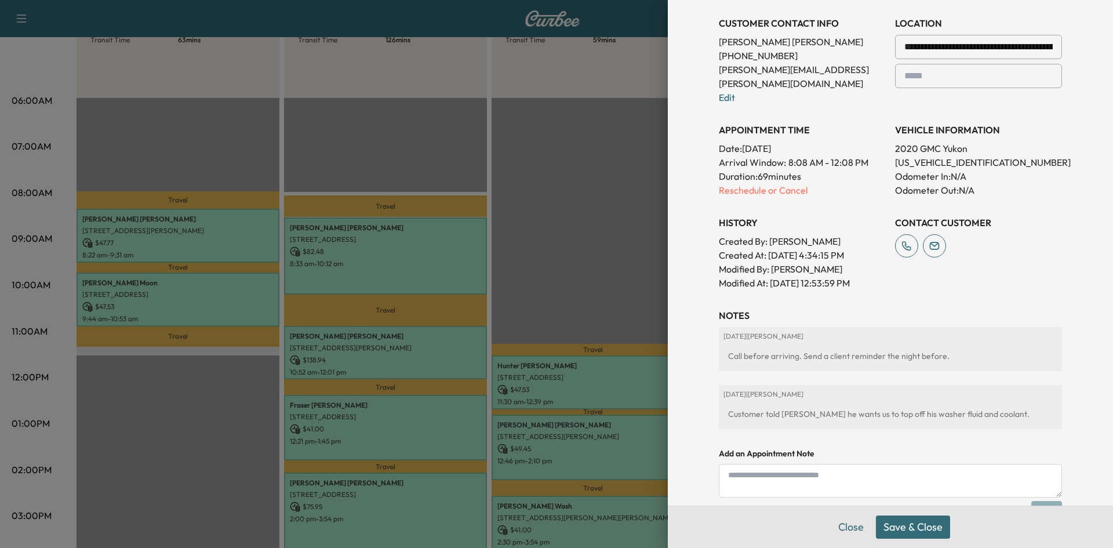
click at [930, 529] on button "Save & Close" at bounding box center [913, 526] width 74 height 23
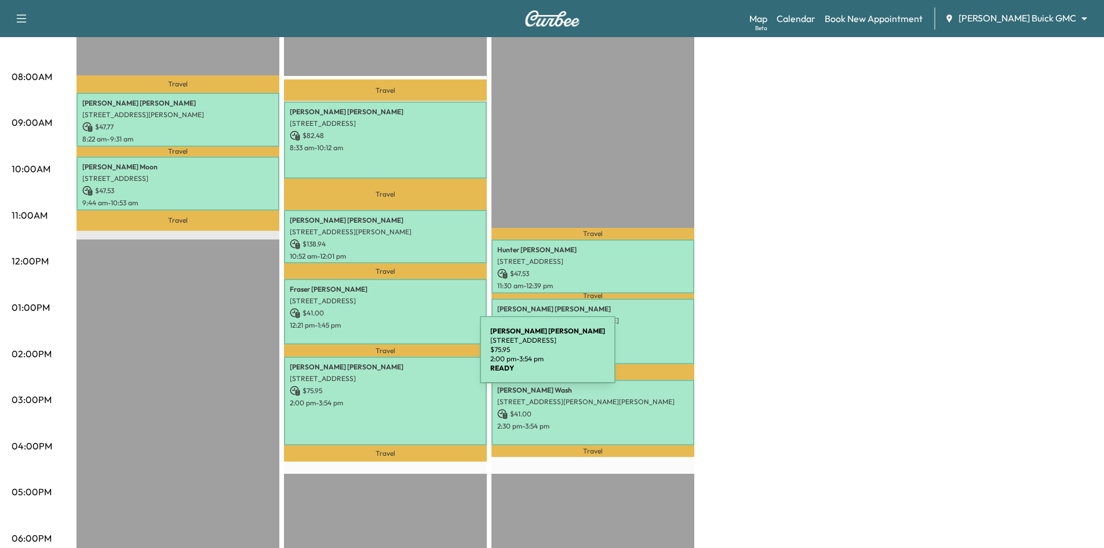
scroll to position [0, 0]
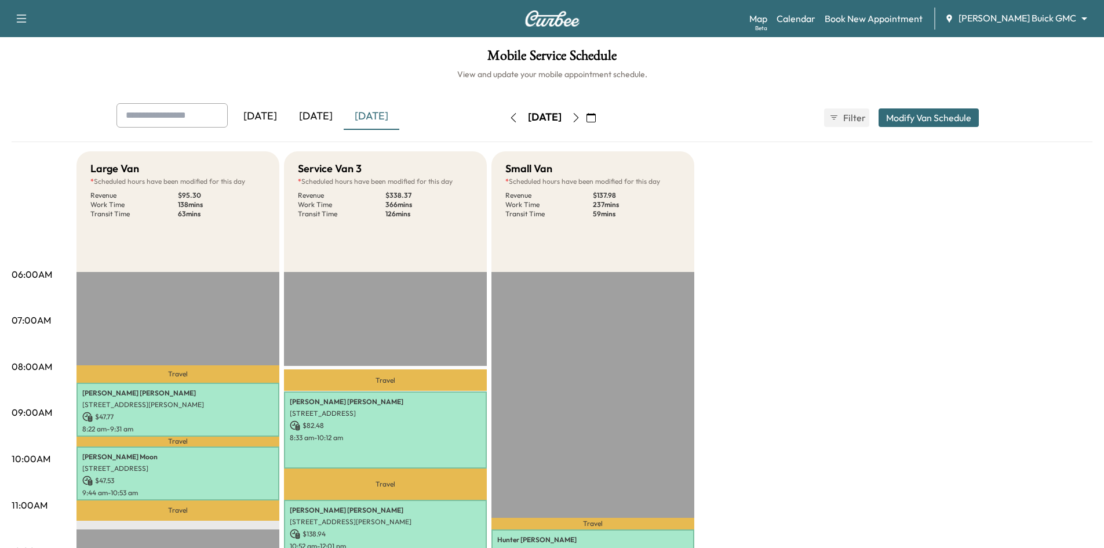
click at [328, 117] on div "[DATE]" at bounding box center [316, 116] width 56 height 27
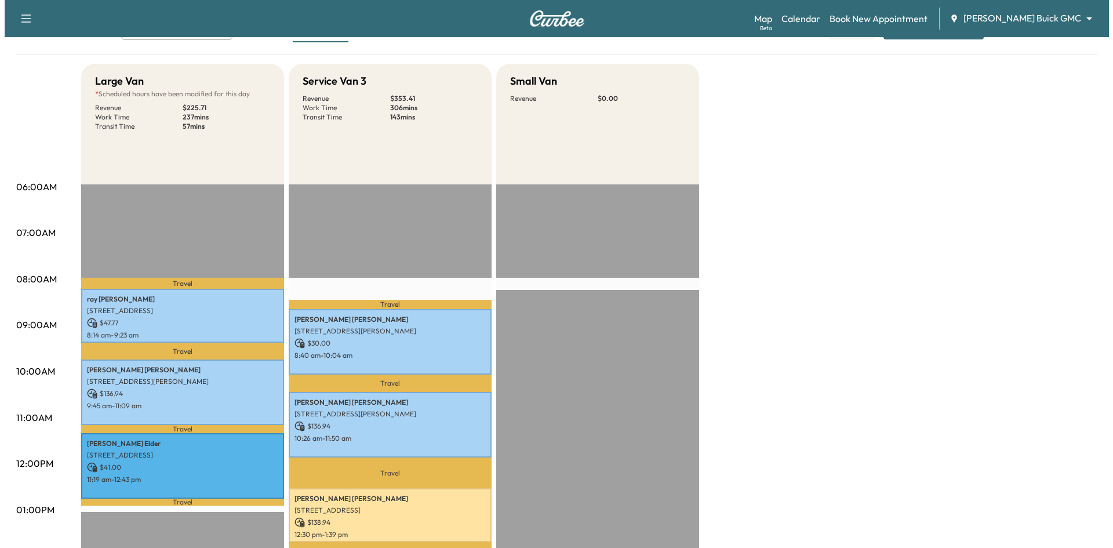
scroll to position [232, 0]
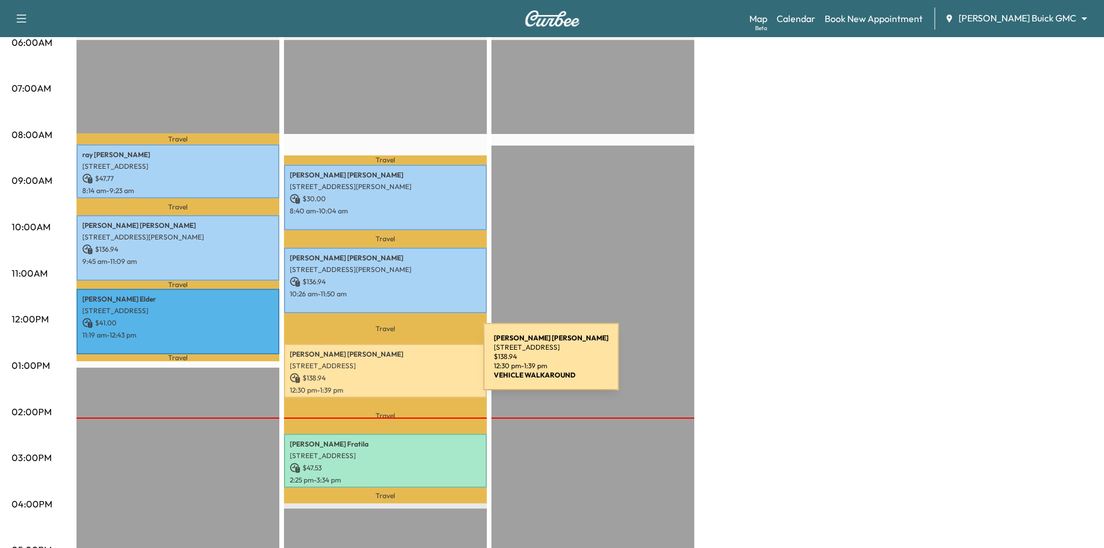
click at [397, 364] on p "204 Cliffbrook Dr, Wylie, TX 75098, USA" at bounding box center [385, 365] width 191 height 9
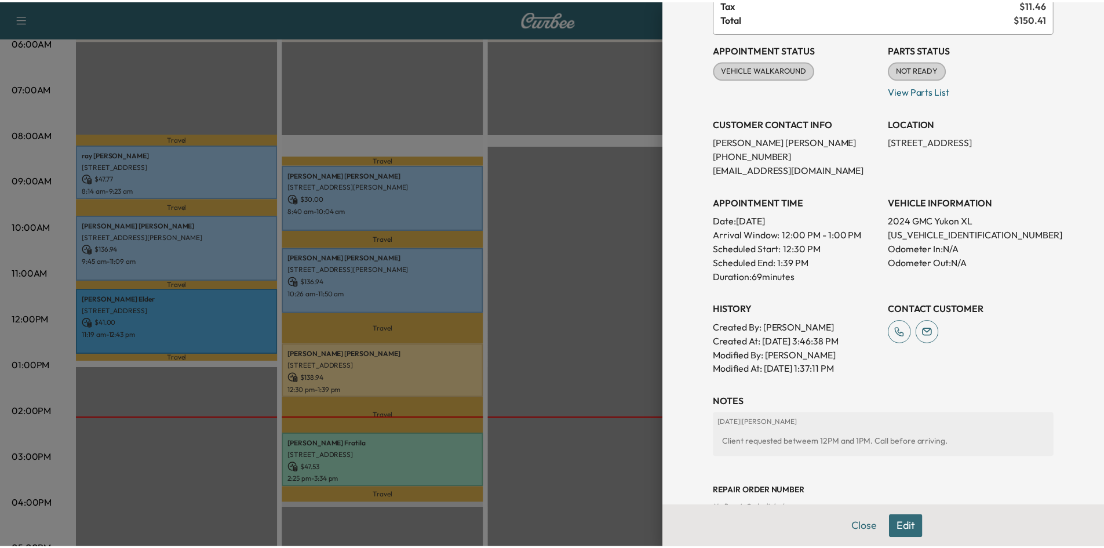
scroll to position [0, 0]
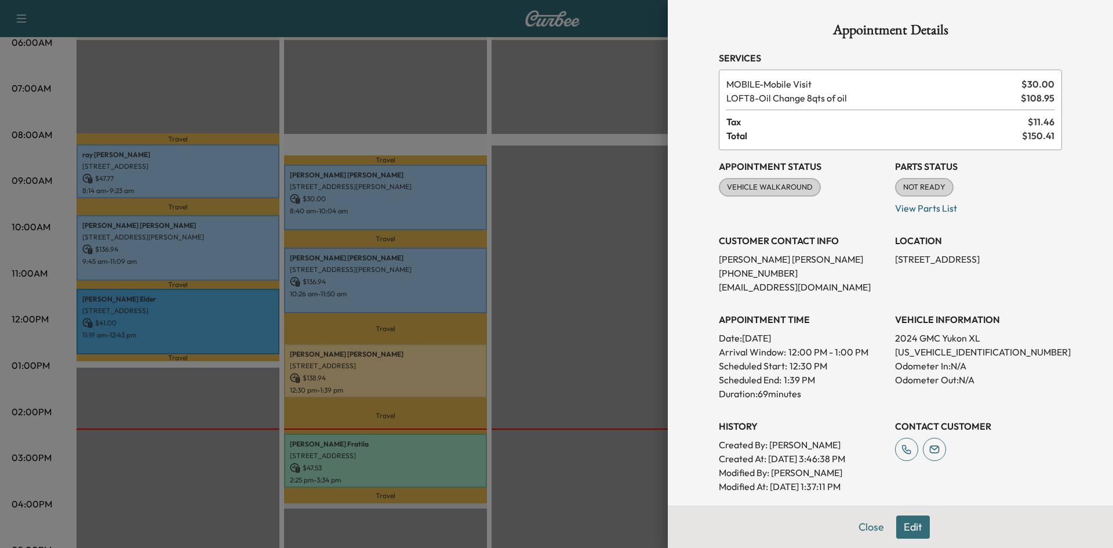
click at [542, 316] on div at bounding box center [556, 274] width 1113 height 548
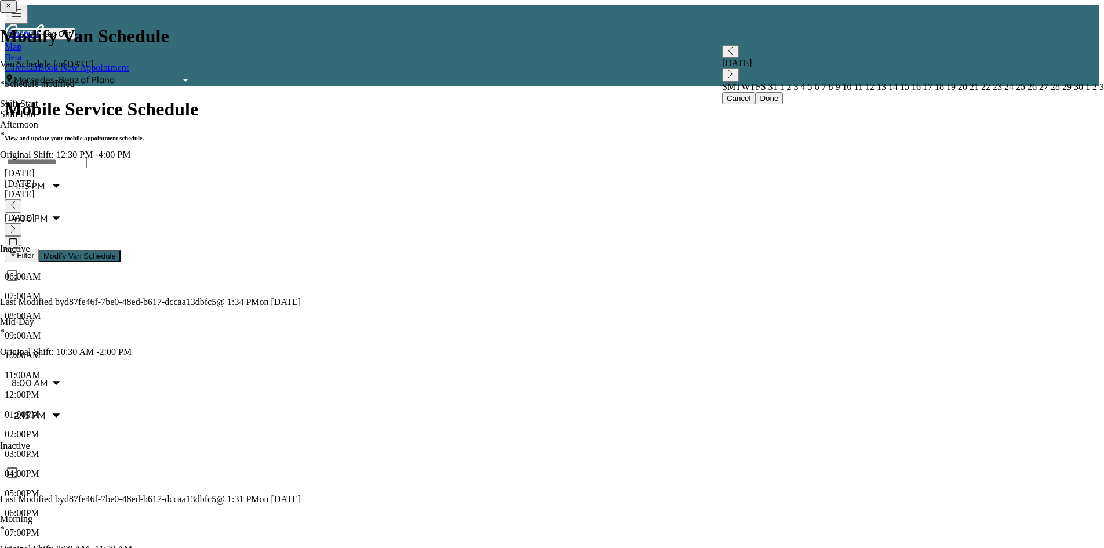
click at [17, 225] on icon "button" at bounding box center [13, 229] width 8 height 8
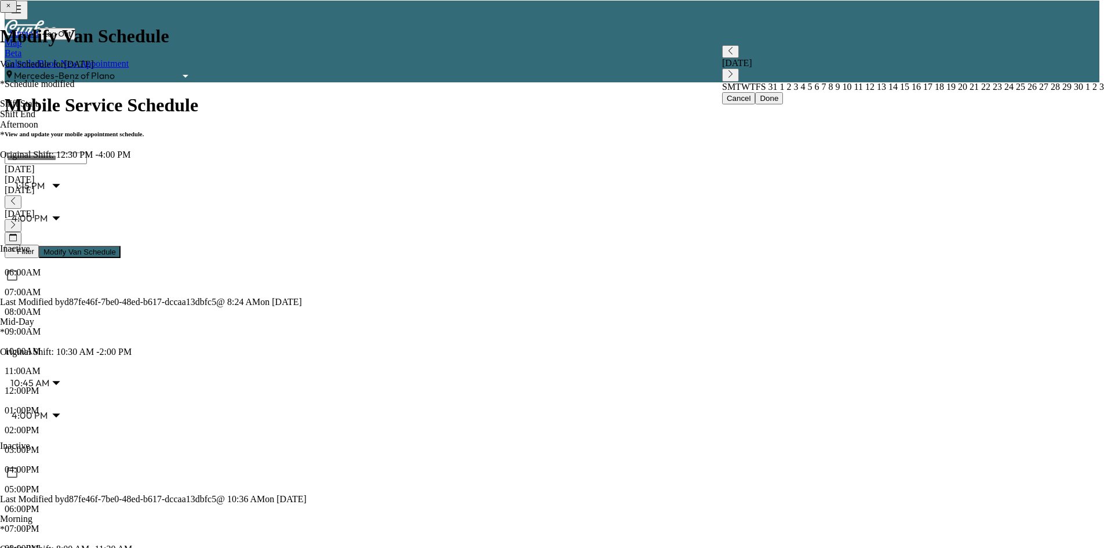
scroll to position [290, 0]
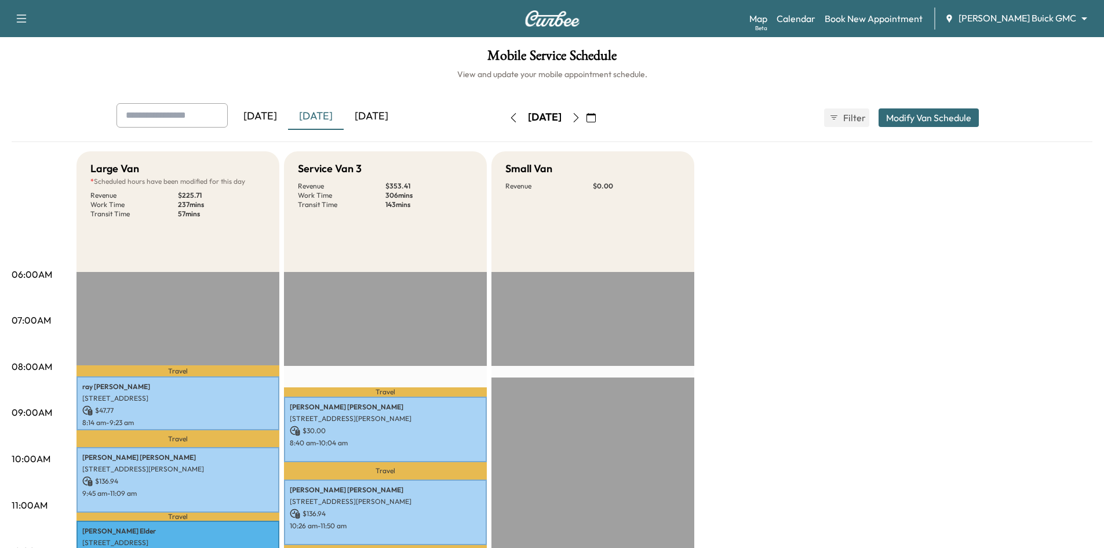
click at [367, 119] on div "[DATE]" at bounding box center [372, 116] width 56 height 27
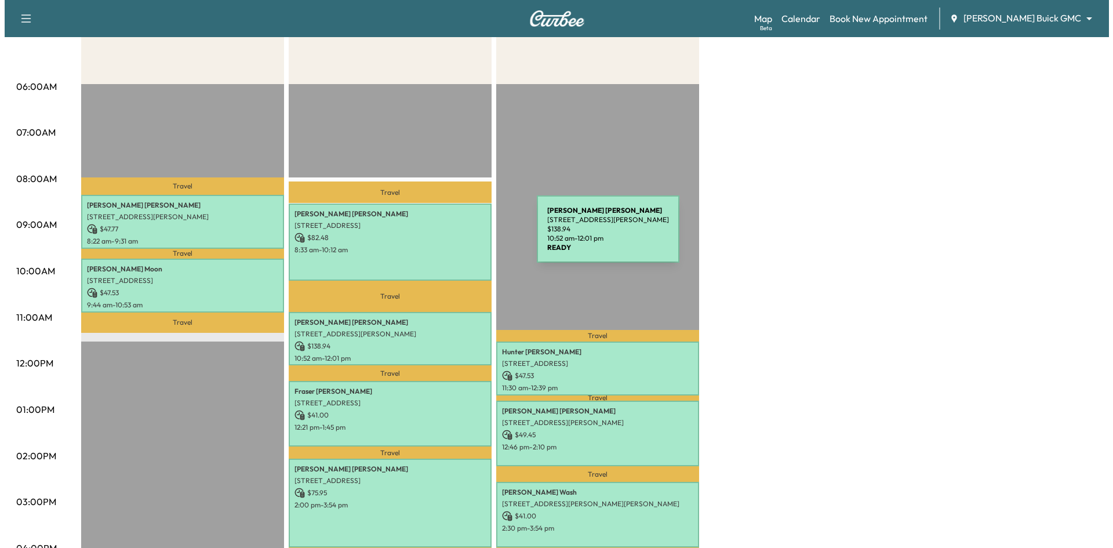
scroll to position [174, 0]
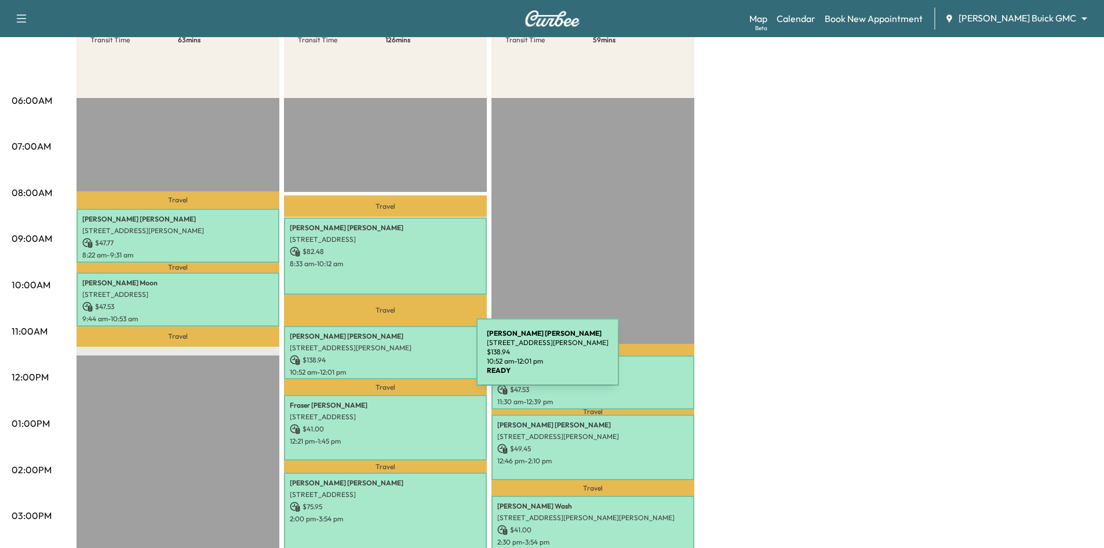
click at [390, 359] on p "$ 138.94" at bounding box center [385, 360] width 191 height 10
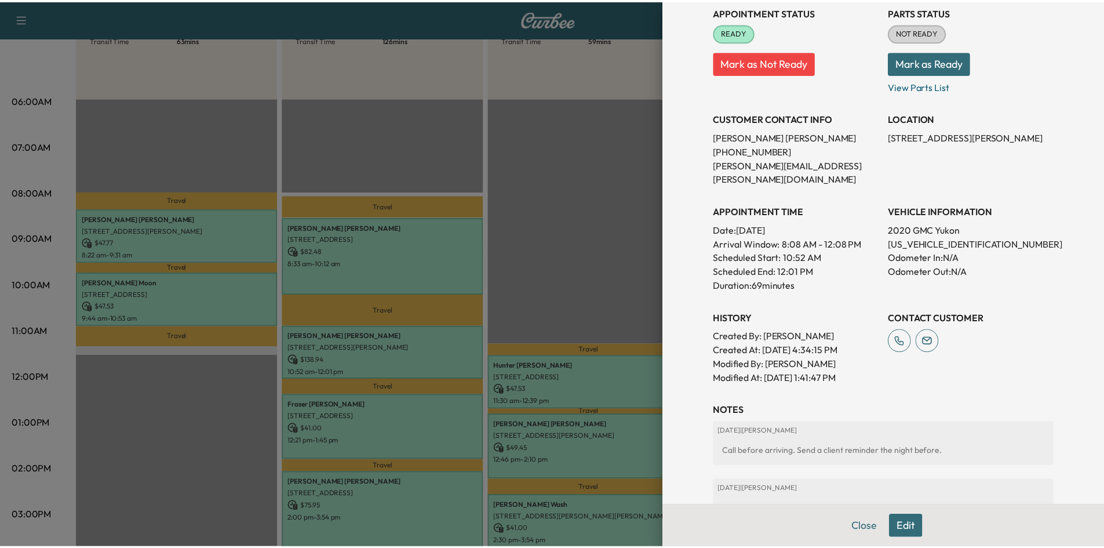
scroll to position [232, 0]
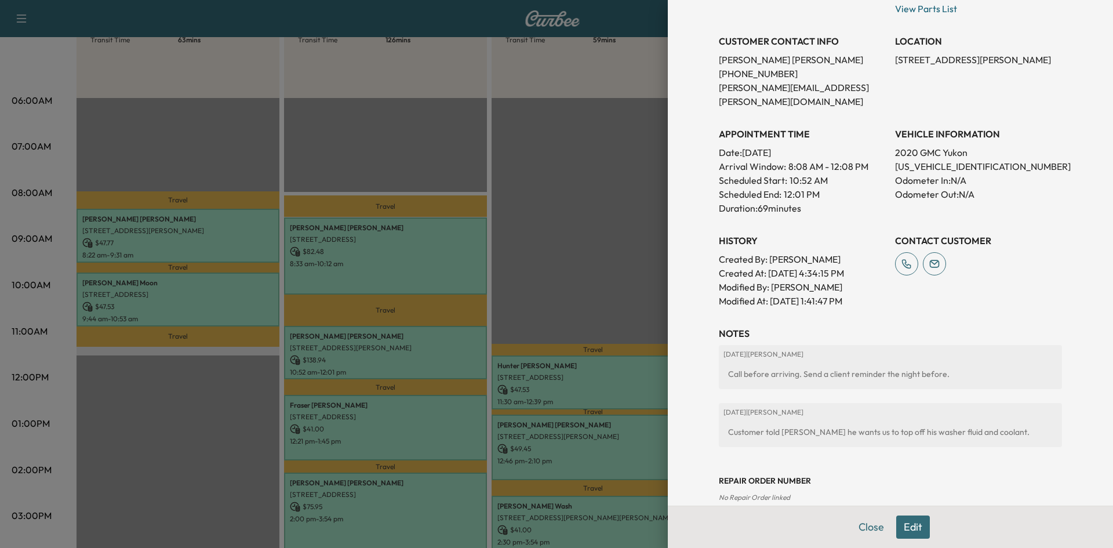
click at [628, 194] on div at bounding box center [556, 274] width 1113 height 548
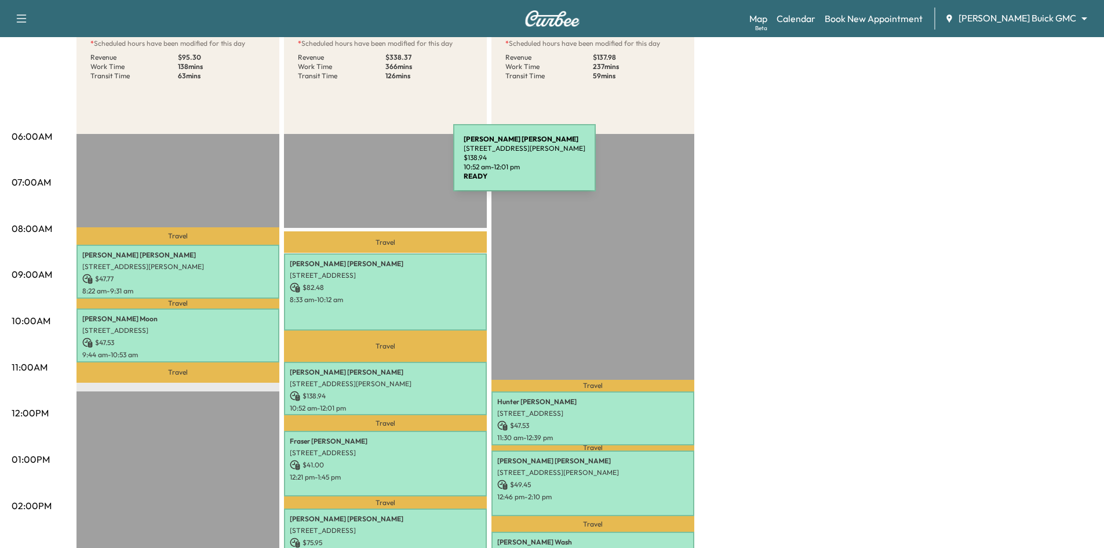
scroll to position [21, 0]
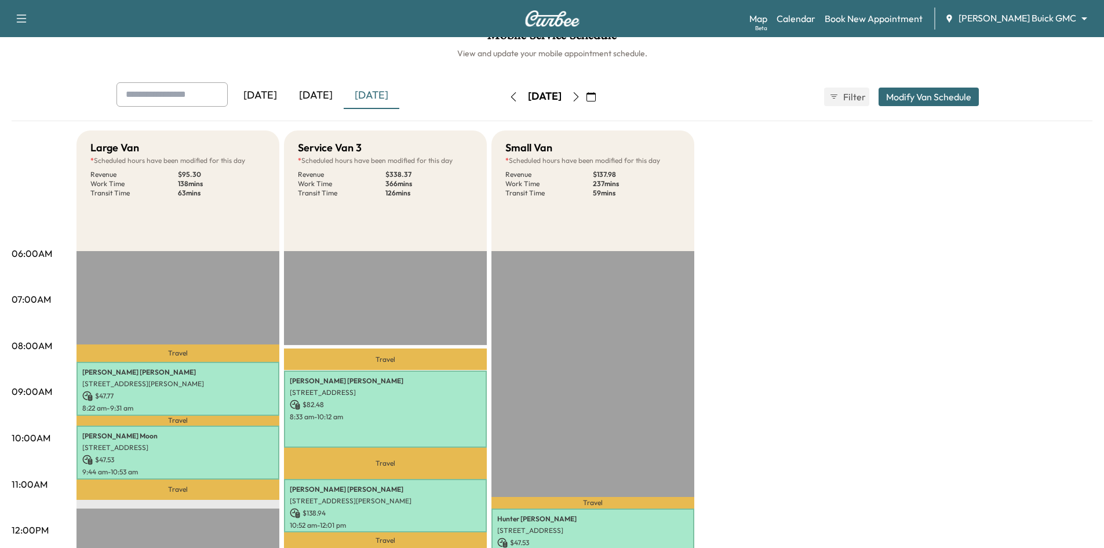
click at [336, 94] on div "[DATE]" at bounding box center [316, 95] width 56 height 27
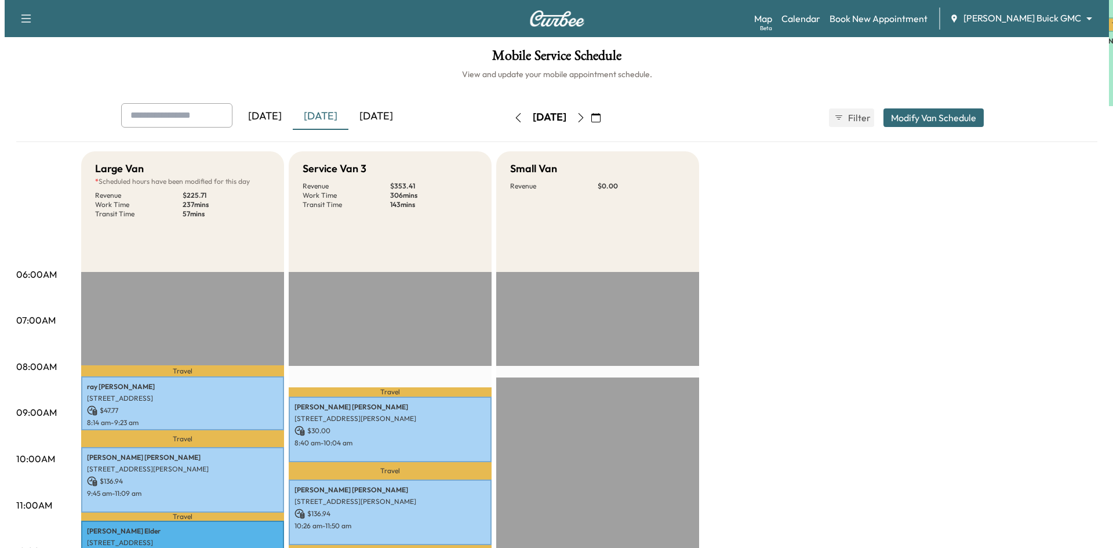
scroll to position [348, 0]
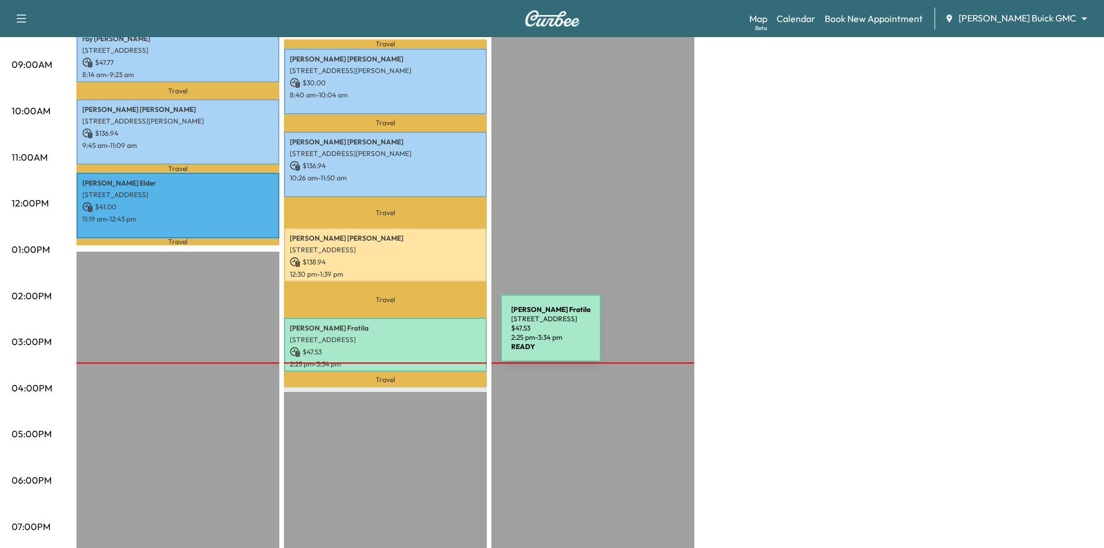
click at [414, 335] on p "2501 Pecan Drive, Little Elm, TX 75068, US" at bounding box center [385, 339] width 191 height 9
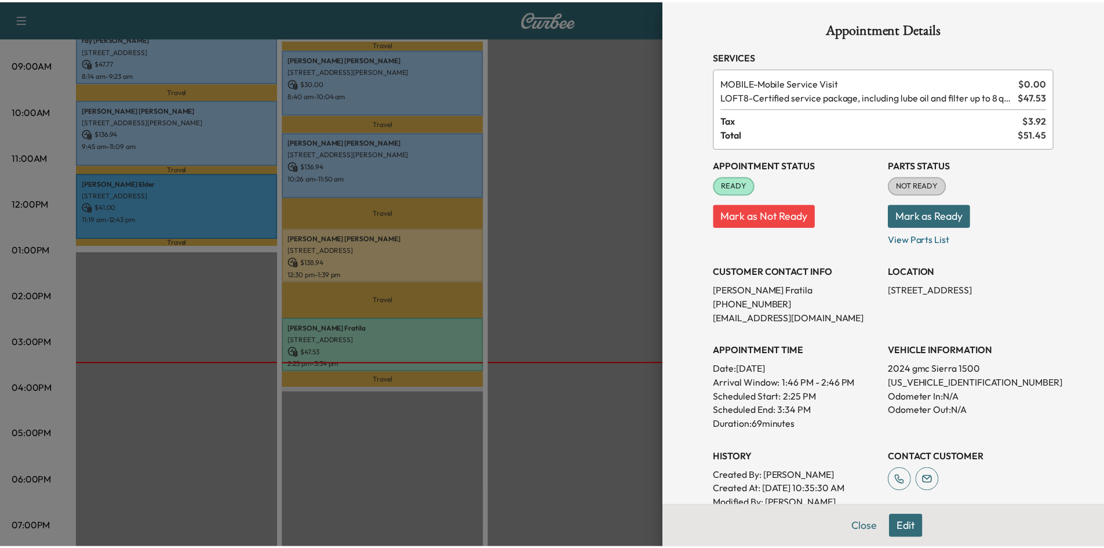
scroll to position [0, 0]
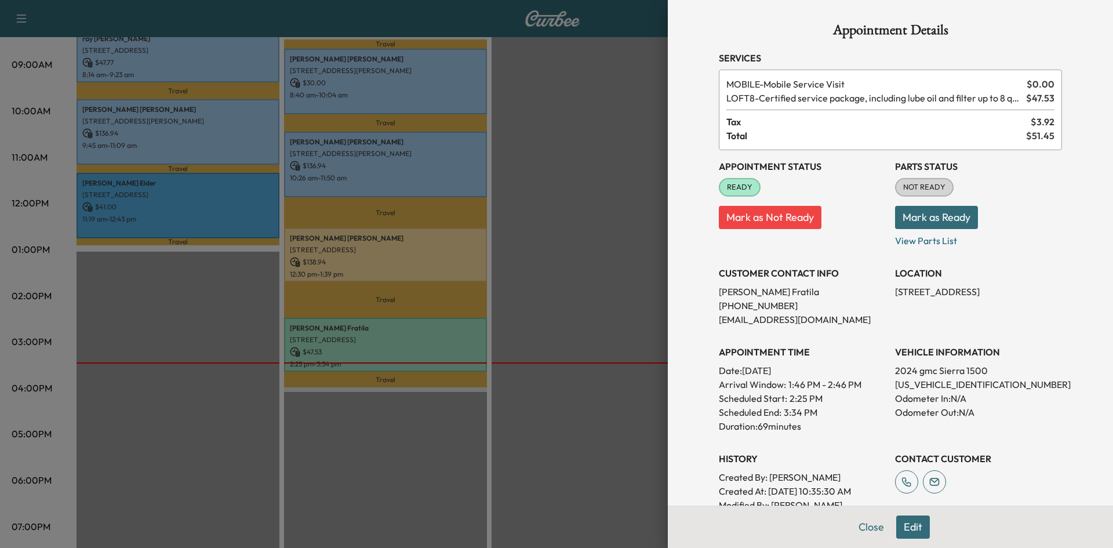
drag, startPoint x: 612, startPoint y: 102, endPoint x: 514, endPoint y: 53, distance: 109.7
click at [611, 101] on div at bounding box center [556, 274] width 1113 height 548
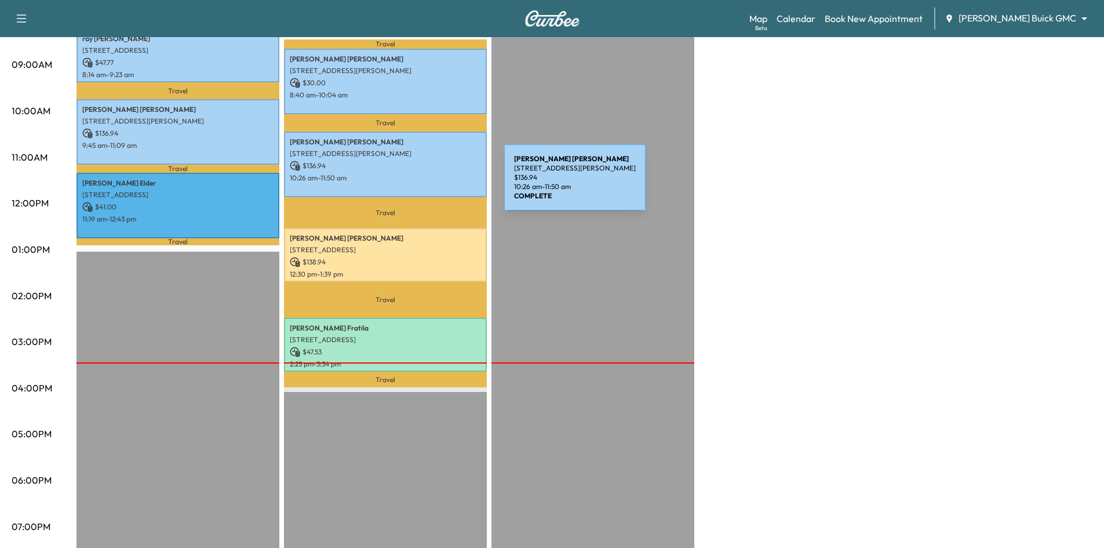
drag, startPoint x: 417, startPoint y: 184, endPoint x: 430, endPoint y: 176, distance: 15.6
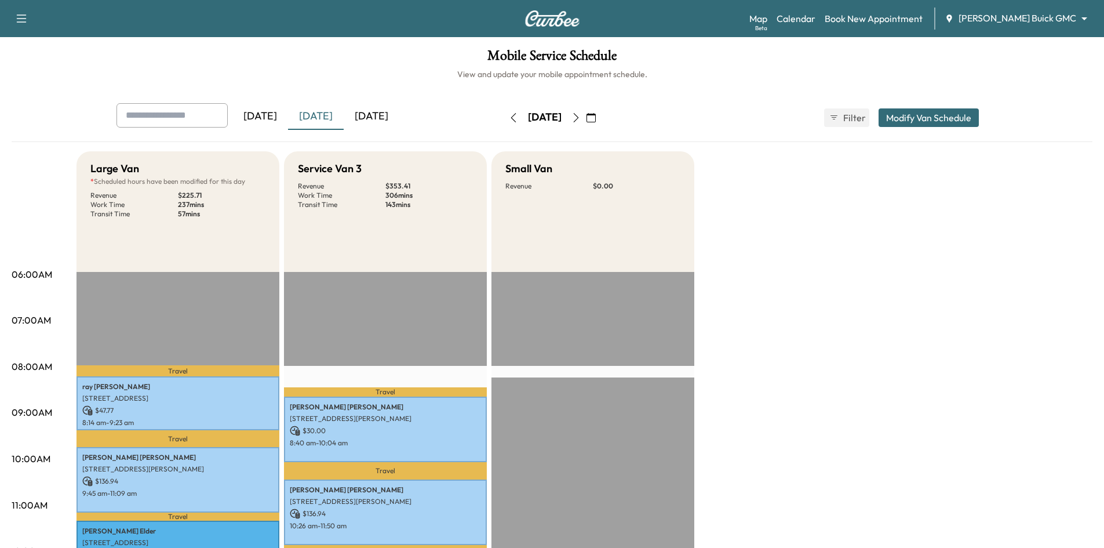
click at [380, 116] on div "[DATE]" at bounding box center [372, 116] width 56 height 27
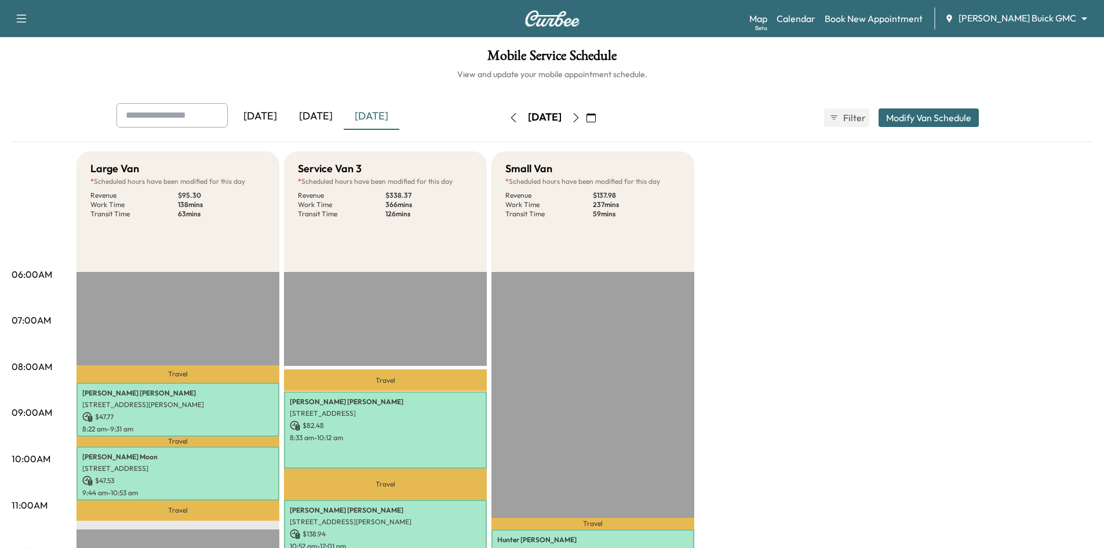
drag, startPoint x: 826, startPoint y: 467, endPoint x: 809, endPoint y: 332, distance: 136.6
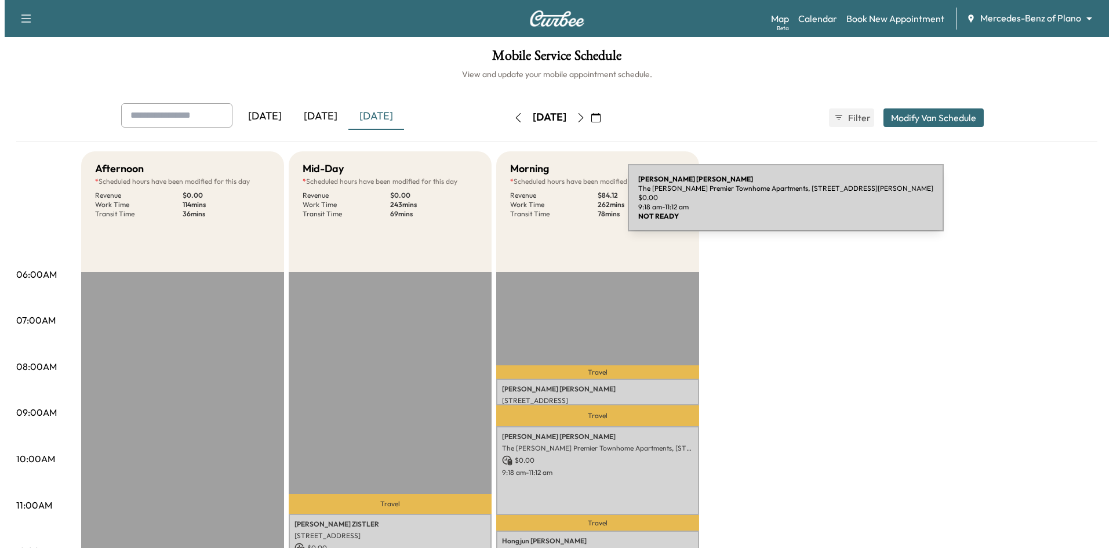
scroll to position [290, 0]
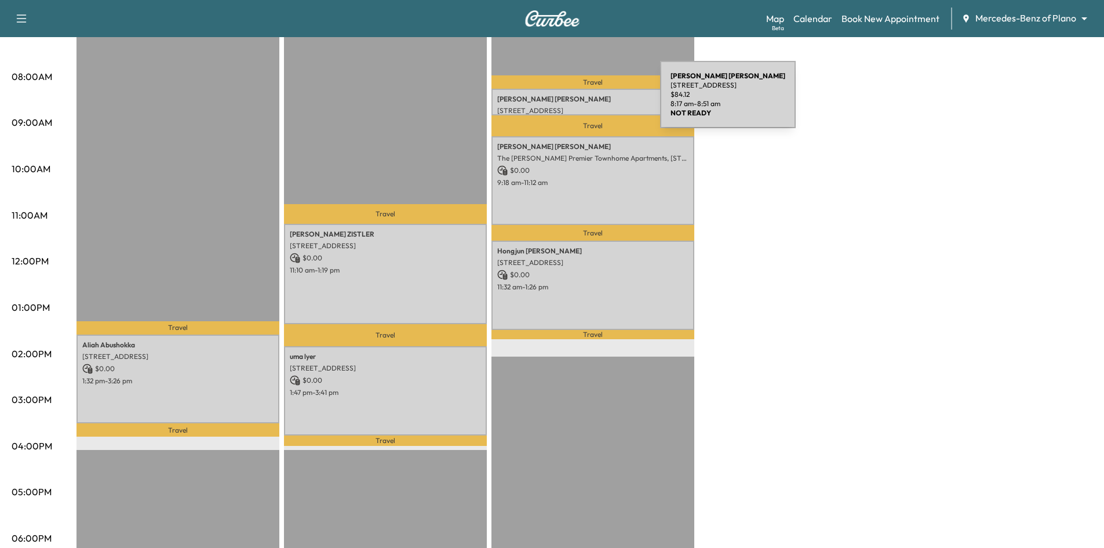
click at [573, 101] on p "[PERSON_NAME]" at bounding box center [592, 99] width 191 height 9
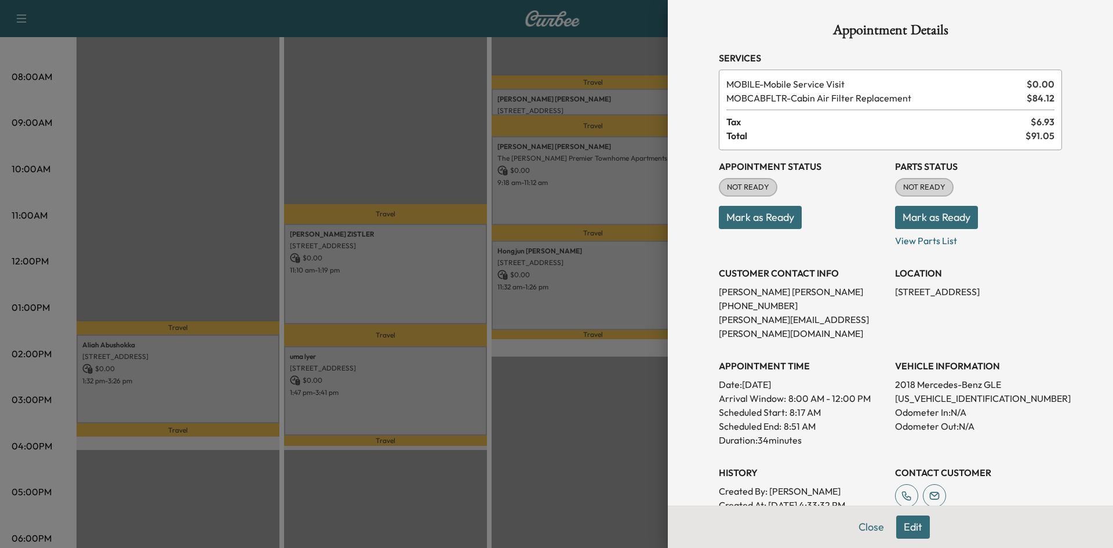
click at [779, 220] on button "Mark as Ready" at bounding box center [760, 217] width 83 height 23
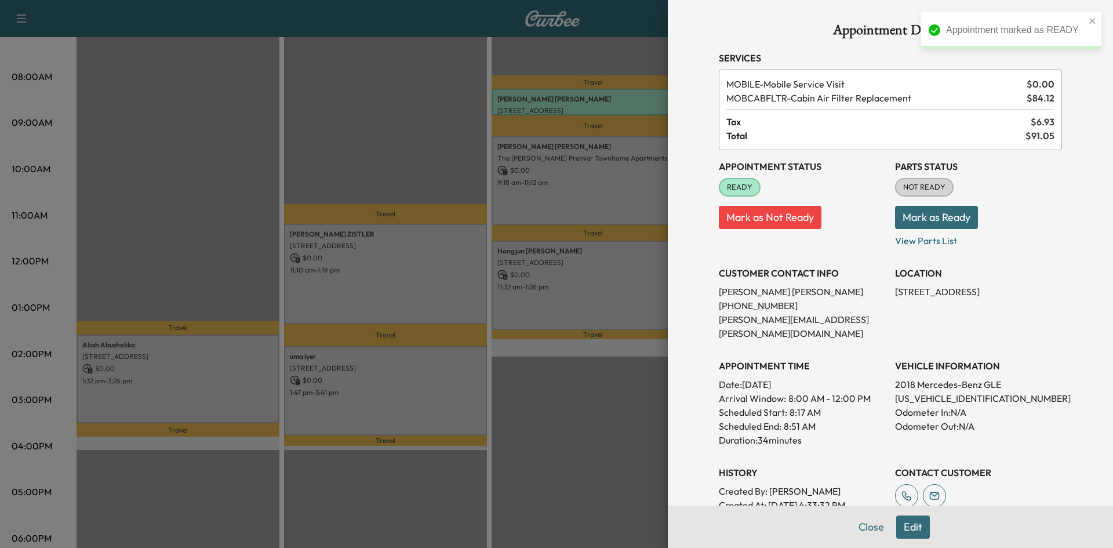
click at [584, 187] on div at bounding box center [556, 274] width 1113 height 548
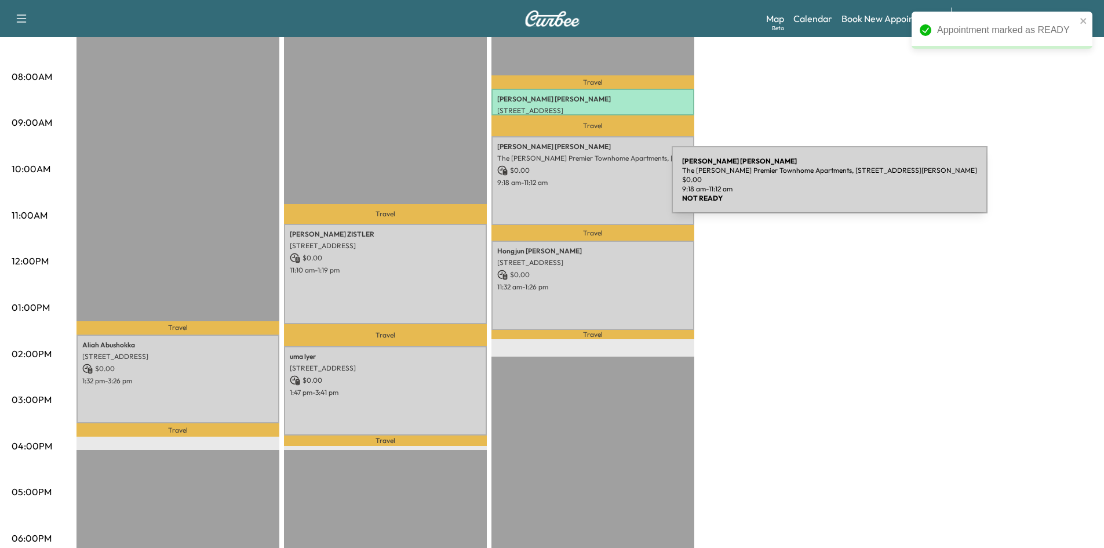
click at [585, 187] on div "[PERSON_NAME] The [PERSON_NAME] Premier Townhome Apartments, [STREET_ADDRESS][P…" at bounding box center [593, 180] width 203 height 89
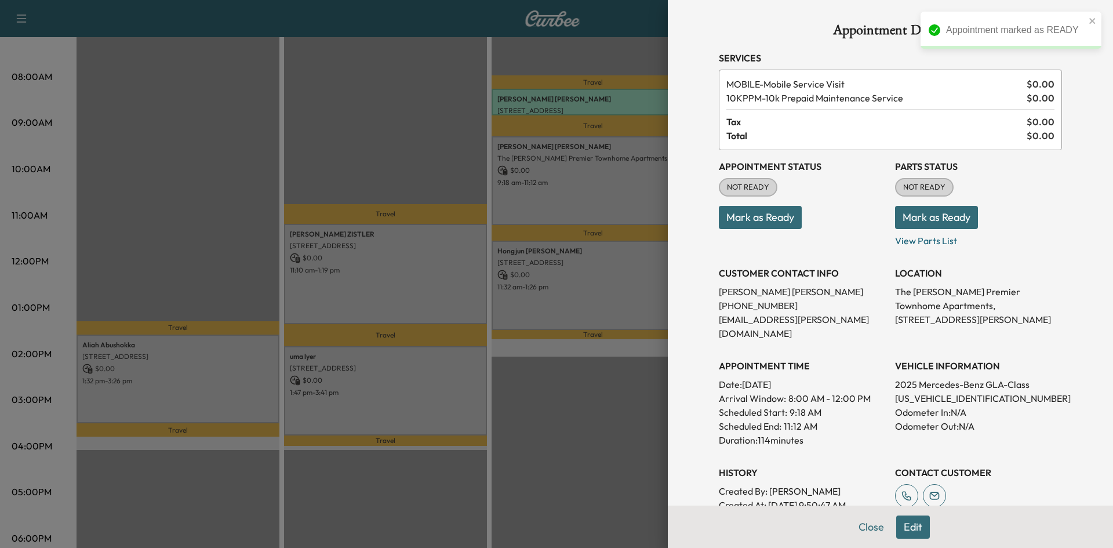
click at [768, 220] on button "Mark as Ready" at bounding box center [760, 217] width 83 height 23
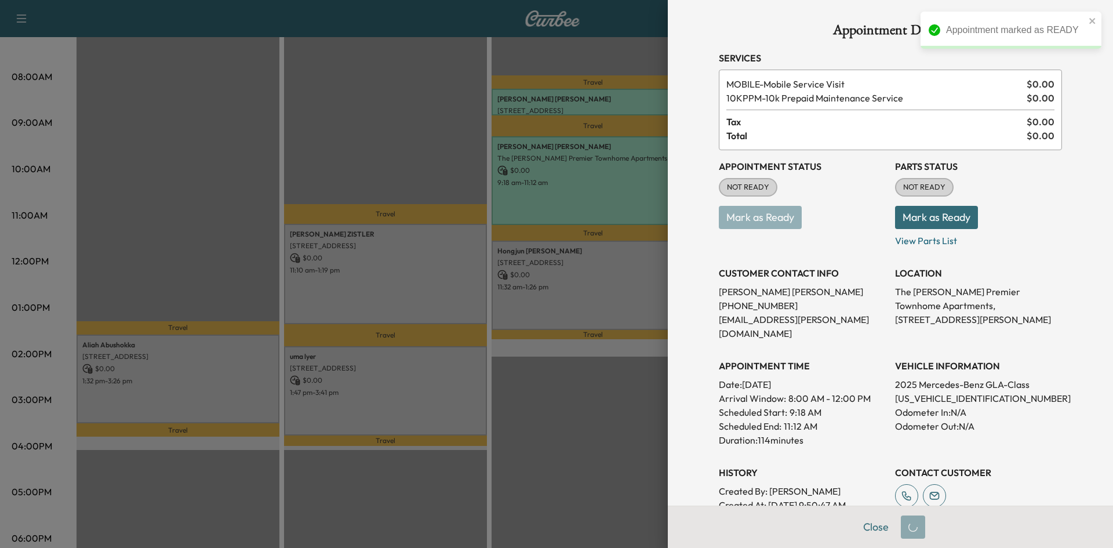
click at [644, 244] on div at bounding box center [556, 274] width 1113 height 548
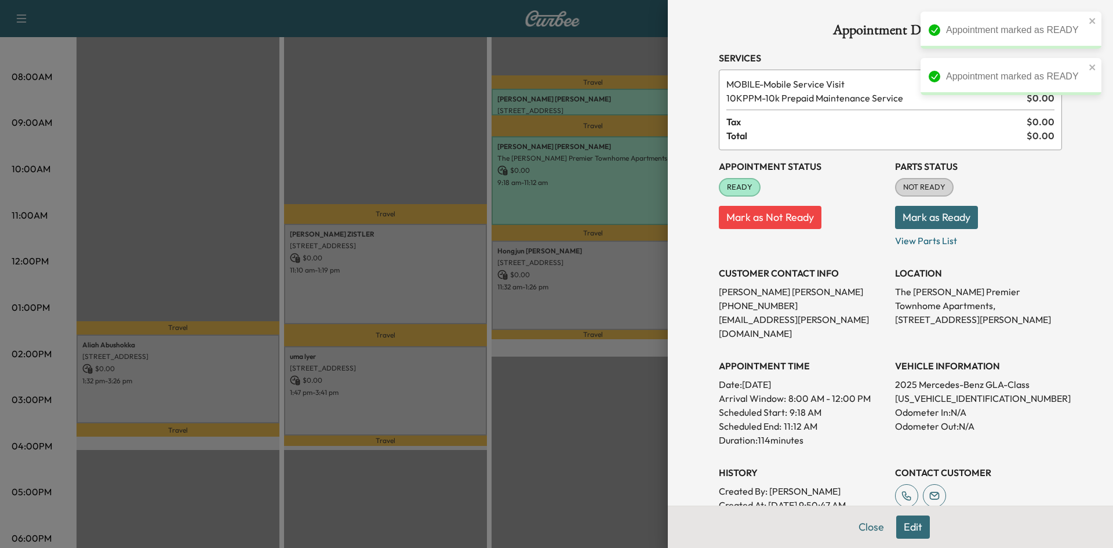
click at [636, 251] on div at bounding box center [556, 274] width 1113 height 548
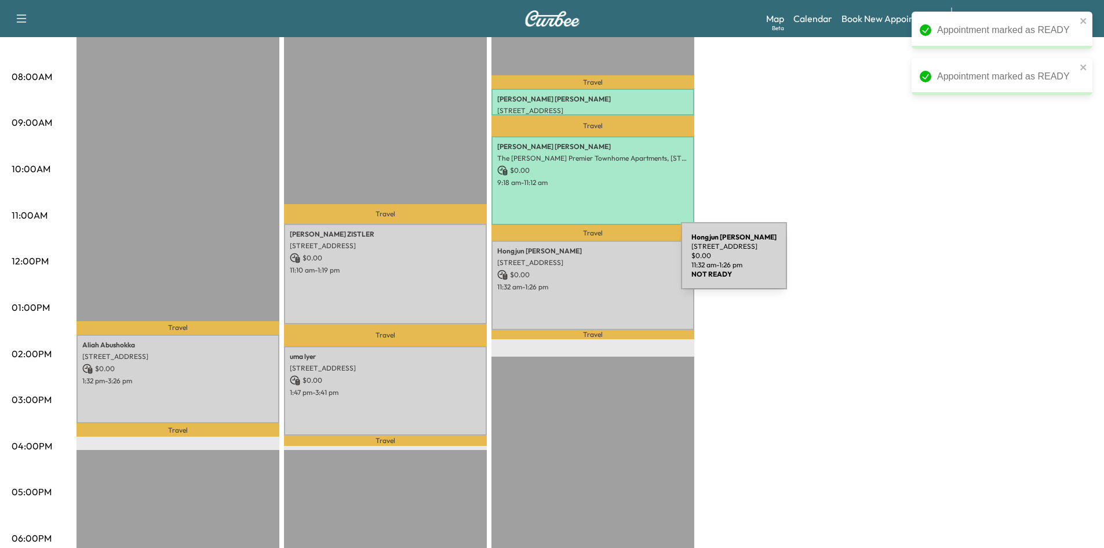
click at [595, 271] on p "$ 0.00" at bounding box center [592, 275] width 191 height 10
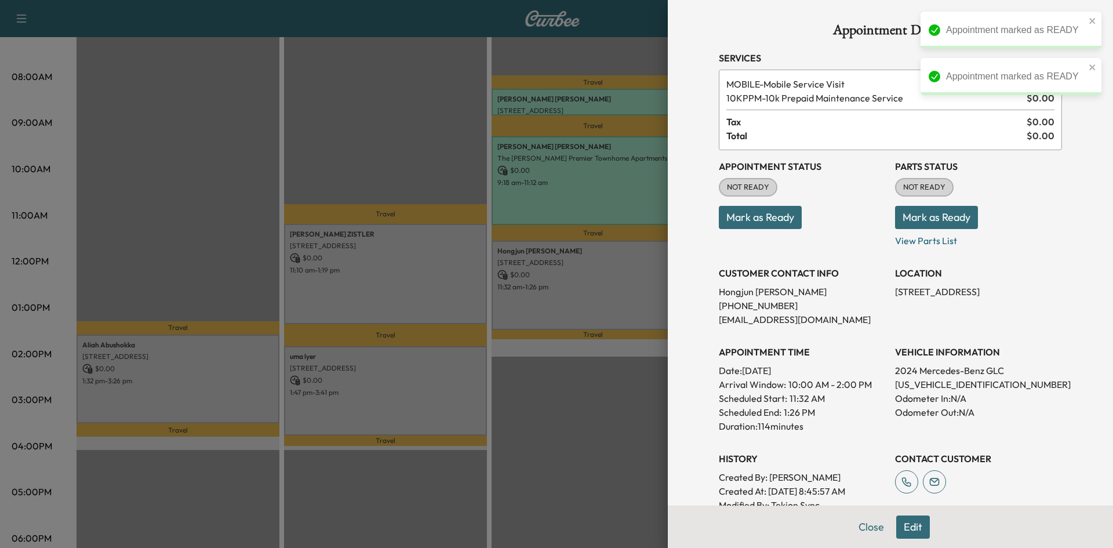
drag, startPoint x: 783, startPoint y: 218, endPoint x: 721, endPoint y: 222, distance: 62.2
click at [782, 218] on button "Mark as Ready" at bounding box center [760, 217] width 83 height 23
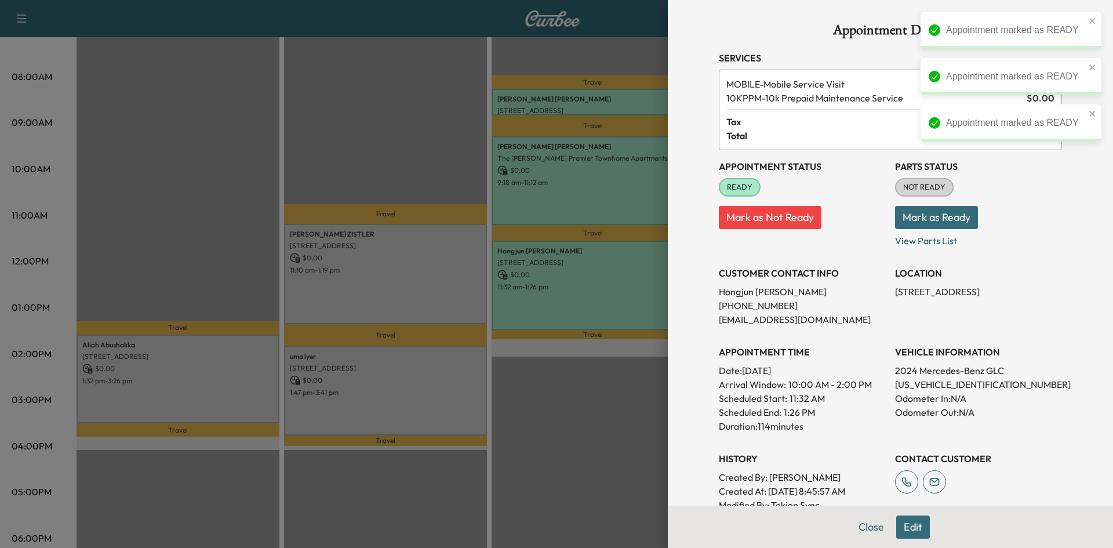
click at [434, 277] on div at bounding box center [556, 274] width 1113 height 548
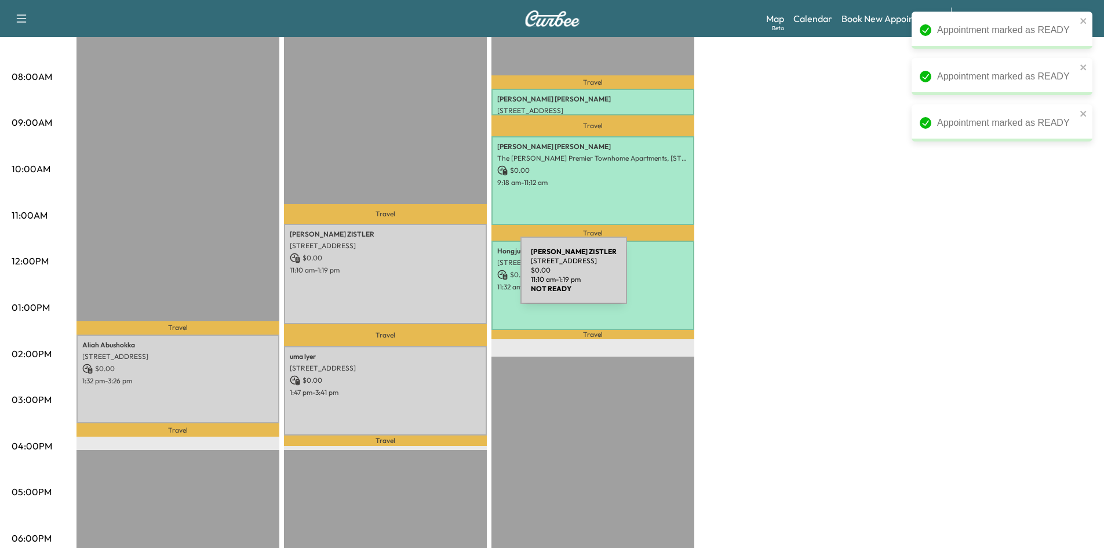
click at [434, 277] on div "[PERSON_NAME] [STREET_ADDRESS] $ 0.00 11:10 am - 1:19 pm" at bounding box center [385, 274] width 203 height 101
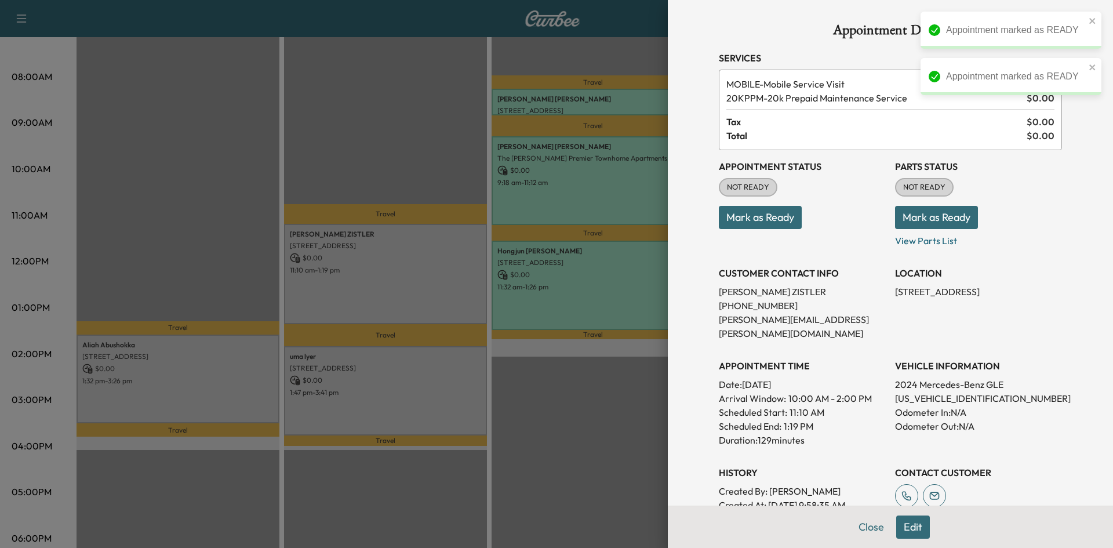
click at [749, 224] on button "Mark as Ready" at bounding box center [760, 217] width 83 height 23
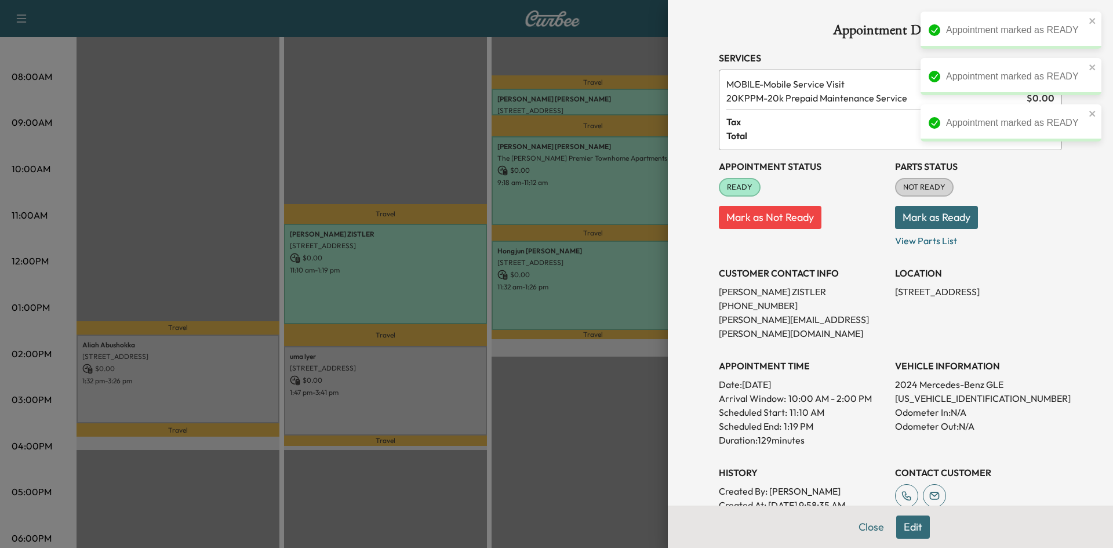
click at [426, 397] on div at bounding box center [556, 274] width 1113 height 548
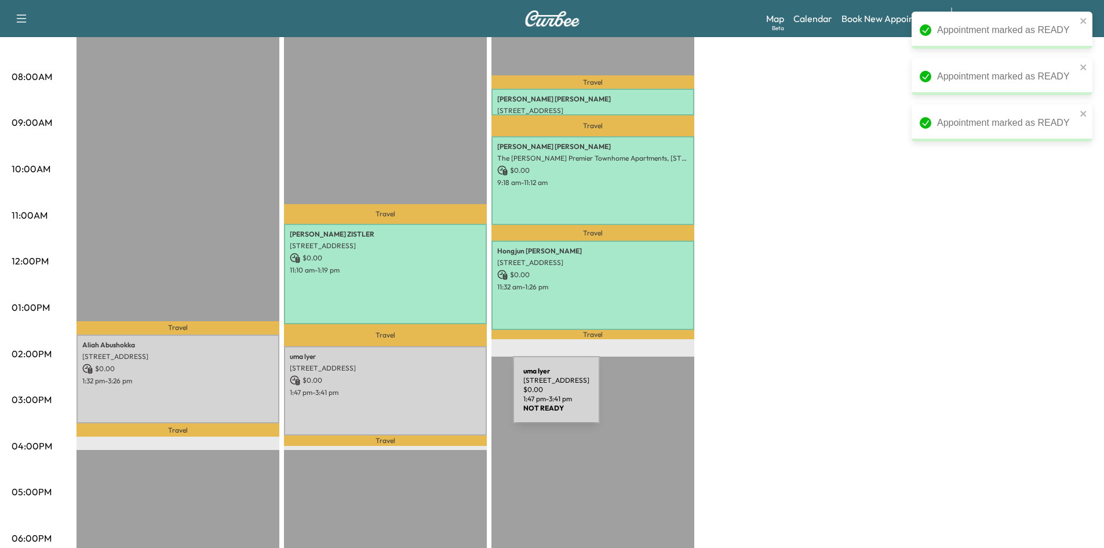
click at [428, 395] on div "[PERSON_NAME] [STREET_ADDRESS] $ 0.00 1:47 pm - 3:41 pm" at bounding box center [385, 390] width 203 height 89
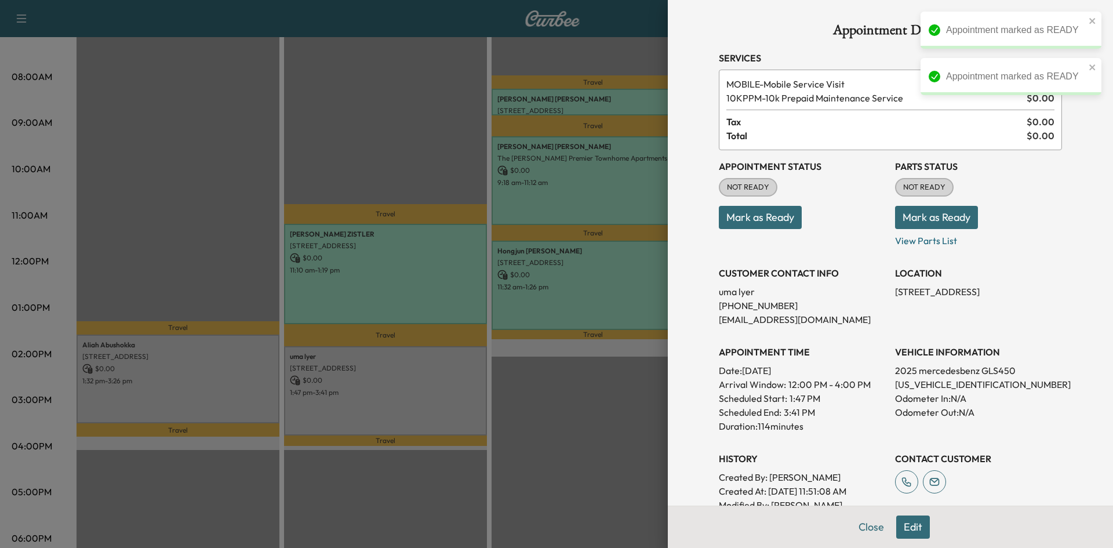
click at [748, 221] on button "Mark as Ready" at bounding box center [760, 217] width 83 height 23
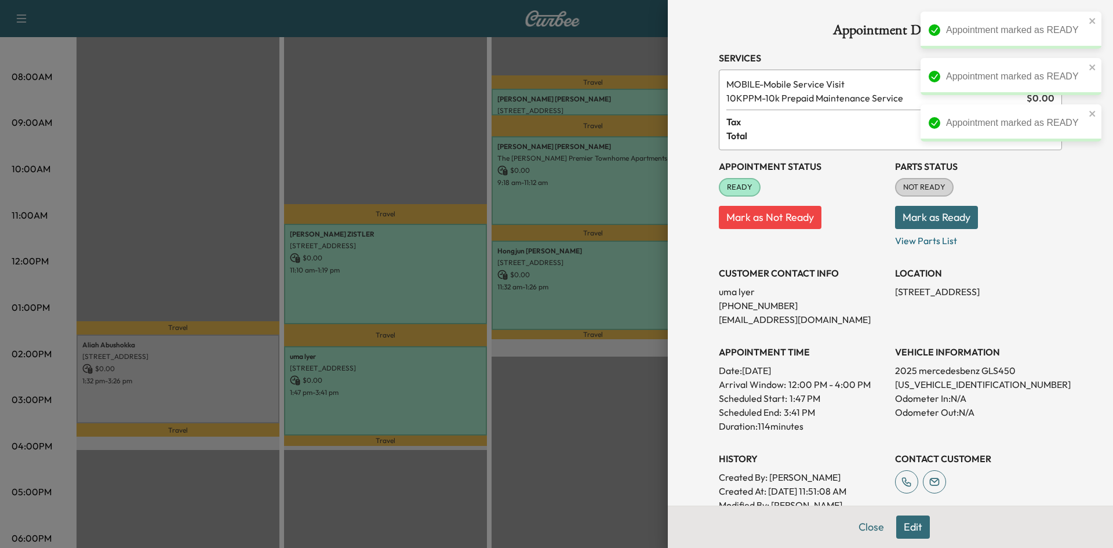
click at [188, 391] on div at bounding box center [556, 274] width 1113 height 548
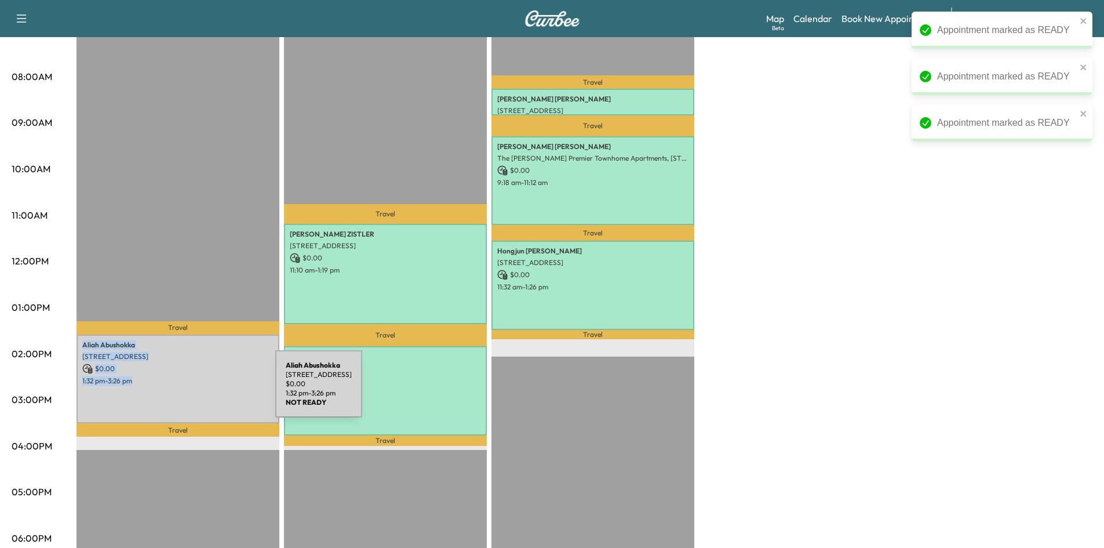
click at [189, 391] on div "[PERSON_NAME] [STREET_ADDRESS] $ 0.00 1:32 pm - 3:26 pm" at bounding box center [178, 379] width 203 height 89
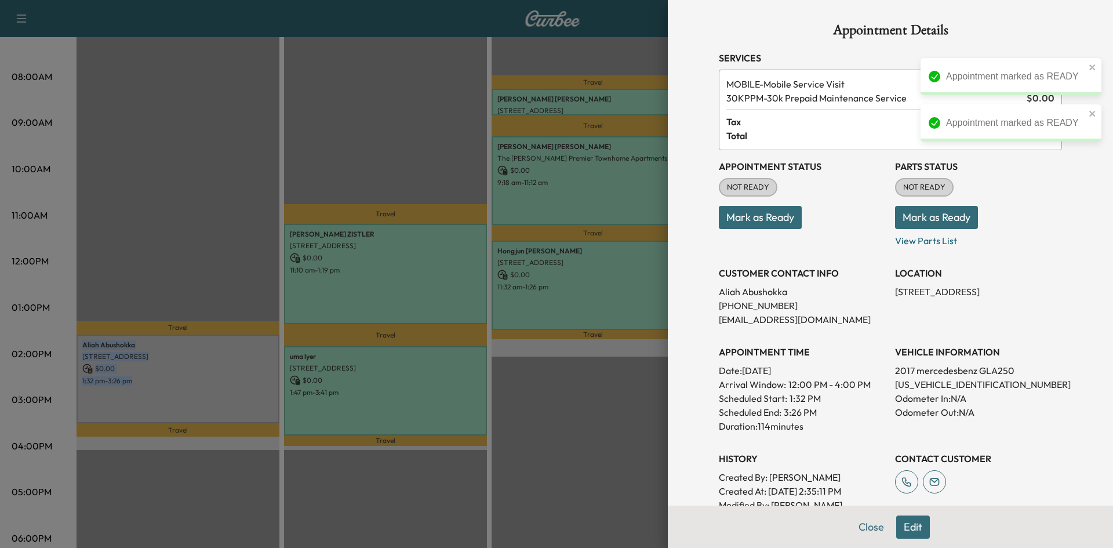
click at [758, 217] on button "Mark as Ready" at bounding box center [760, 217] width 83 height 23
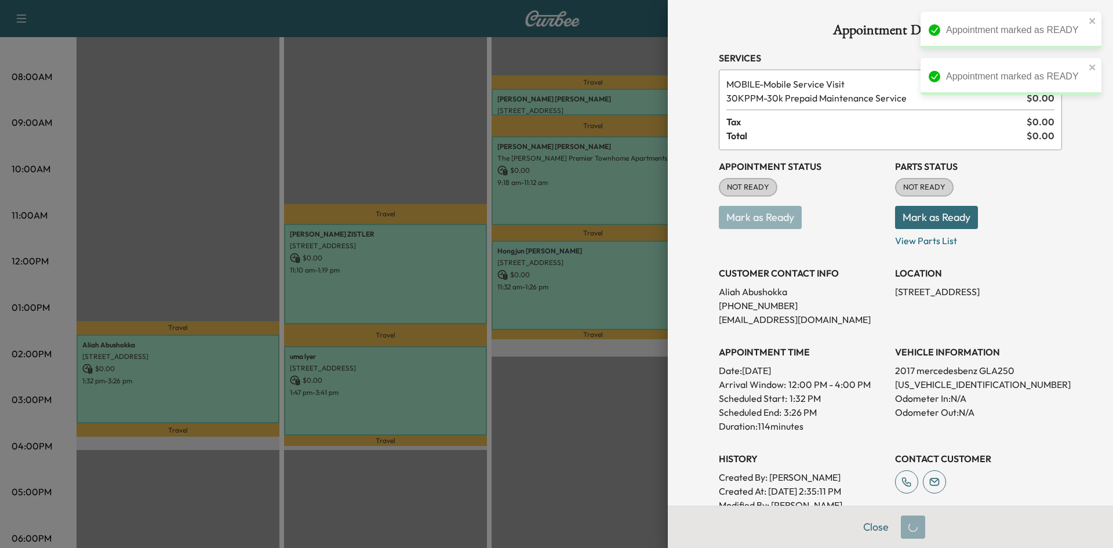
drag, startPoint x: 302, startPoint y: 141, endPoint x: 323, endPoint y: 165, distance: 31.6
click at [304, 145] on div at bounding box center [556, 274] width 1113 height 548
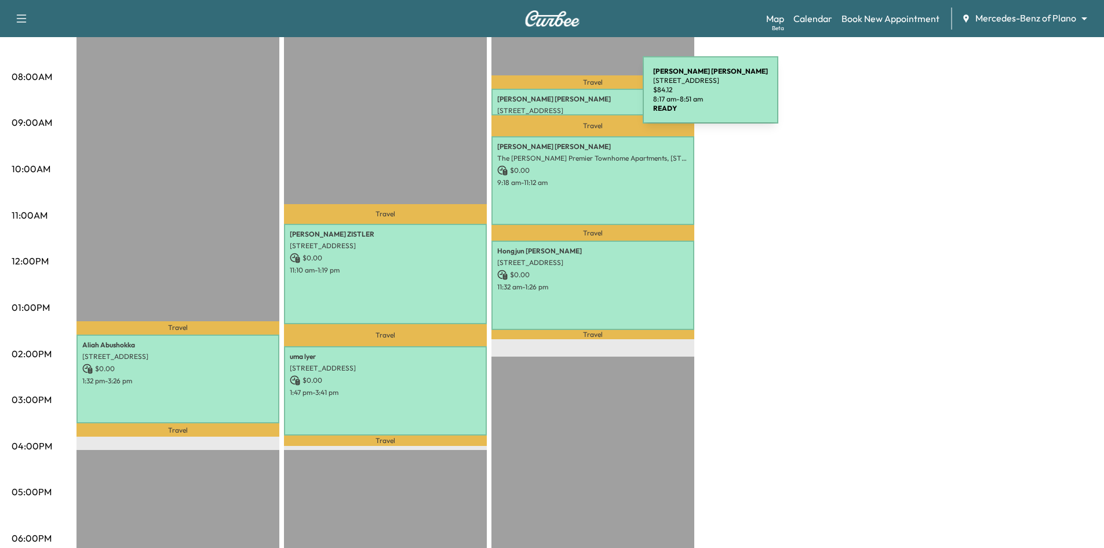
click at [556, 97] on p "[PERSON_NAME]" at bounding box center [592, 99] width 191 height 9
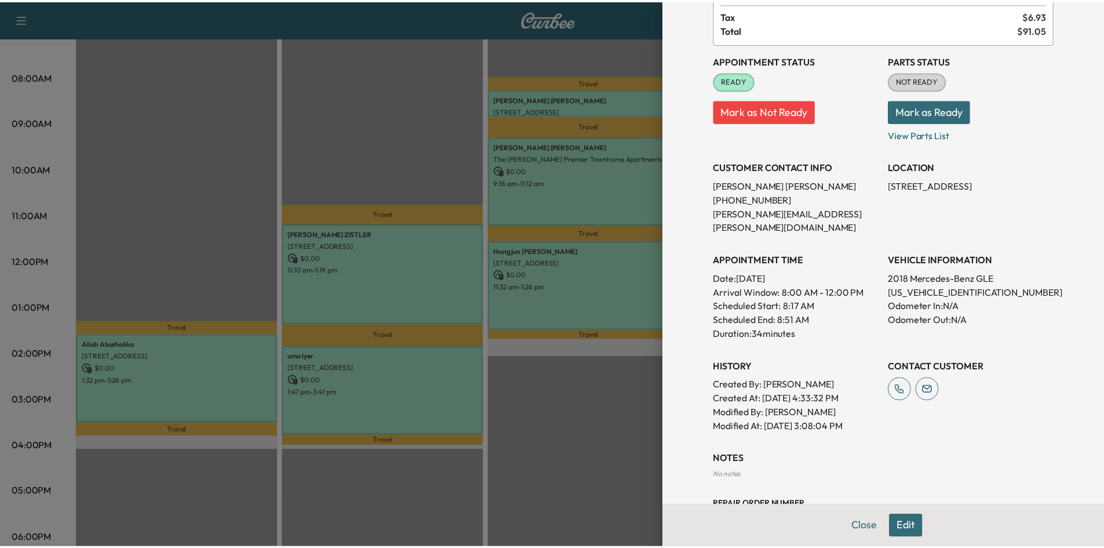
scroll to position [0, 0]
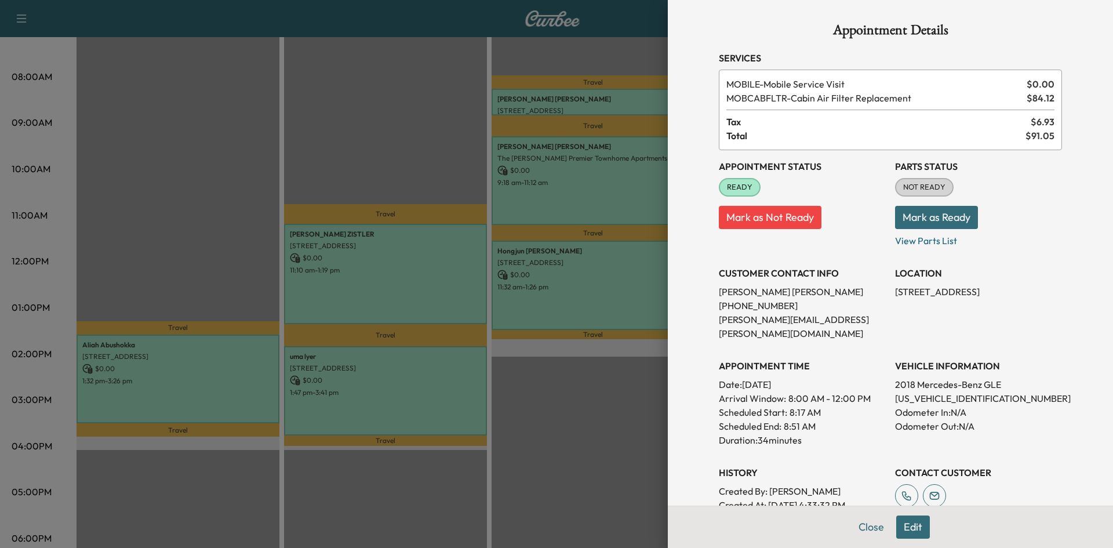
drag, startPoint x: 867, startPoint y: 531, endPoint x: 731, endPoint y: 394, distance: 192.7
click at [867, 530] on button "Close" at bounding box center [871, 526] width 41 height 23
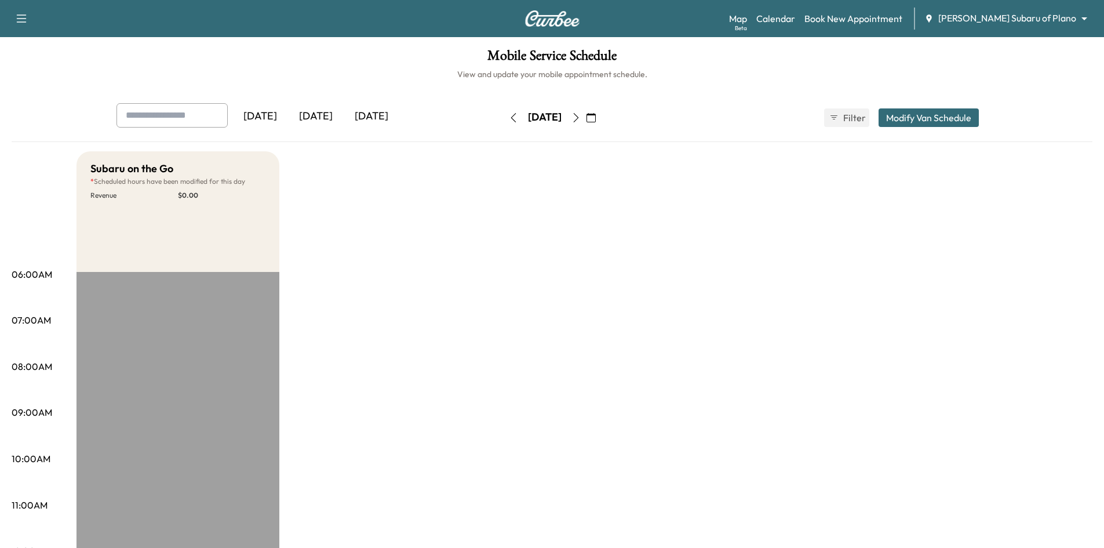
click at [395, 113] on div "[DATE]" at bounding box center [372, 116] width 56 height 27
